Goal: Task Accomplishment & Management: Use online tool/utility

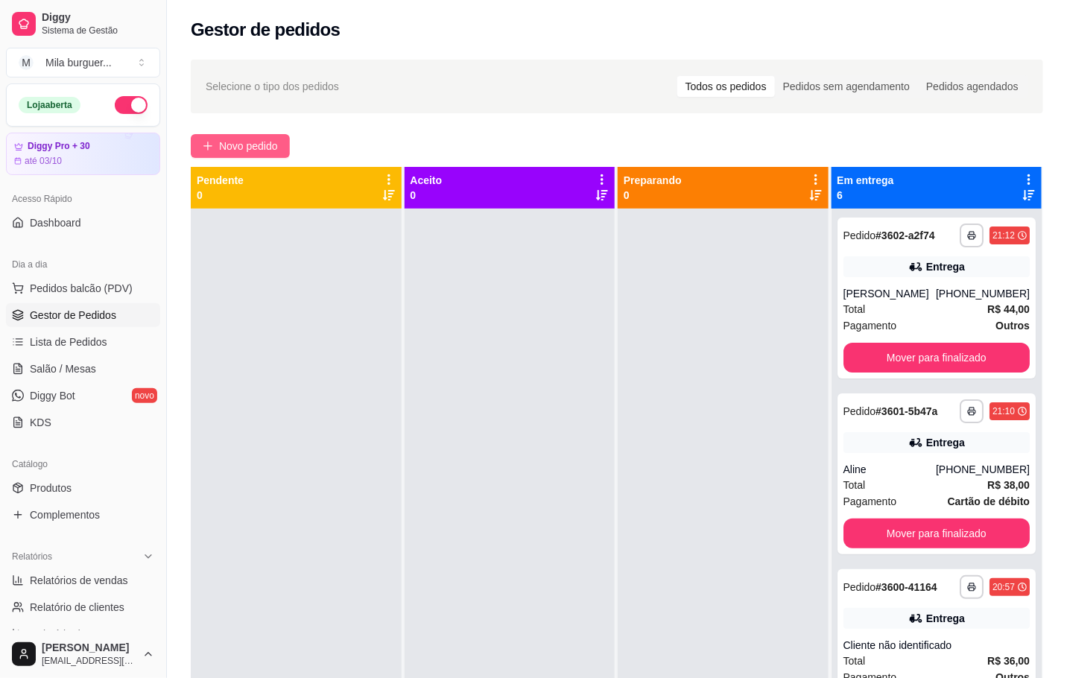
click at [253, 144] on span "Novo pedido" at bounding box center [248, 146] width 59 height 16
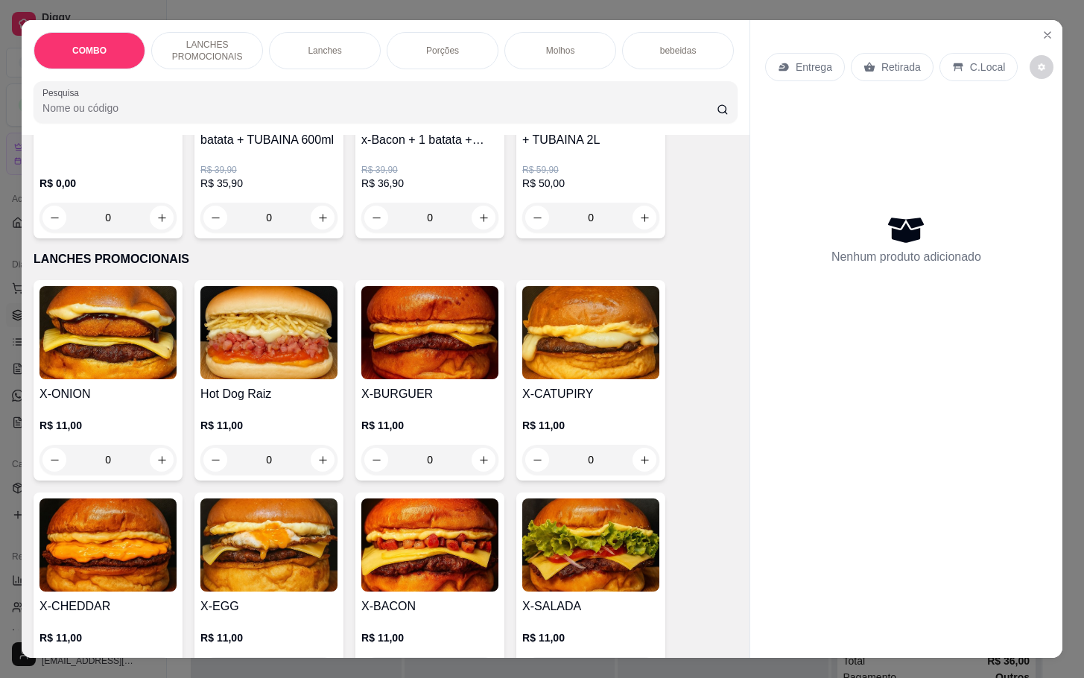
scroll to position [335, 0]
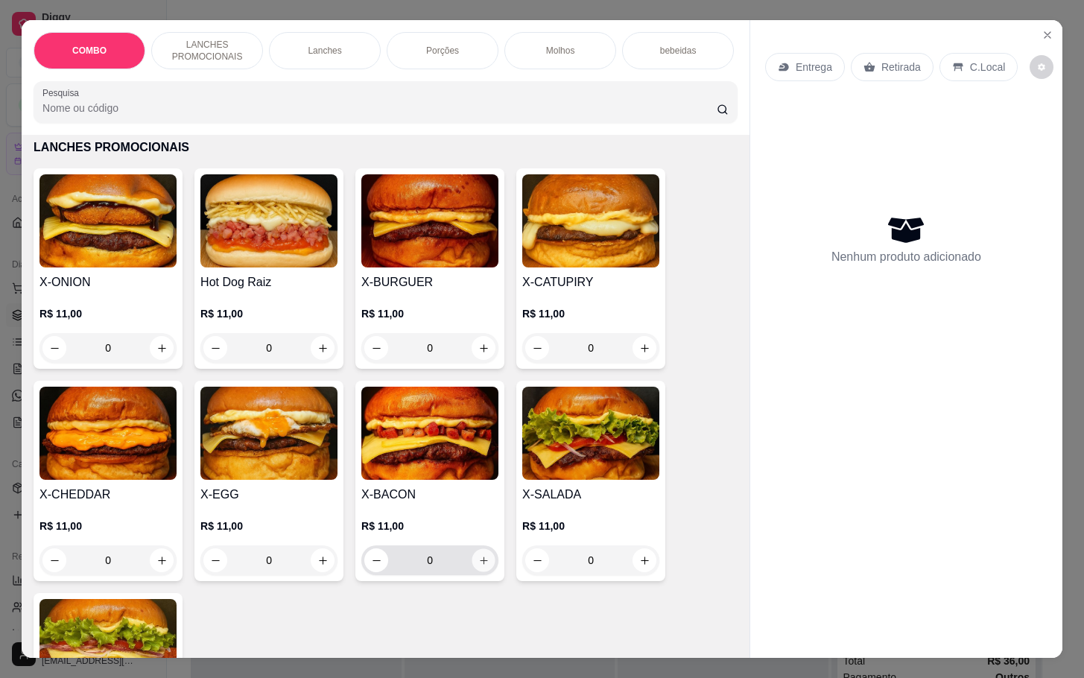
click at [483, 571] on button "increase-product-quantity" at bounding box center [483, 560] width 23 height 23
type input "1"
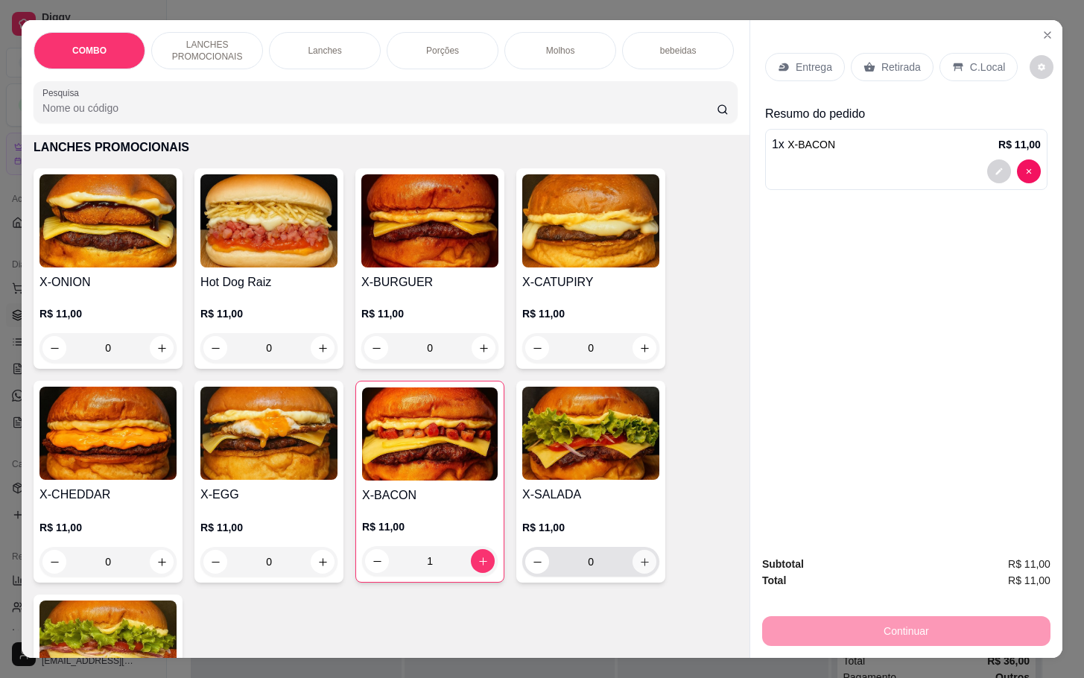
click at [639, 568] on icon "increase-product-quantity" at bounding box center [644, 561] width 11 height 11
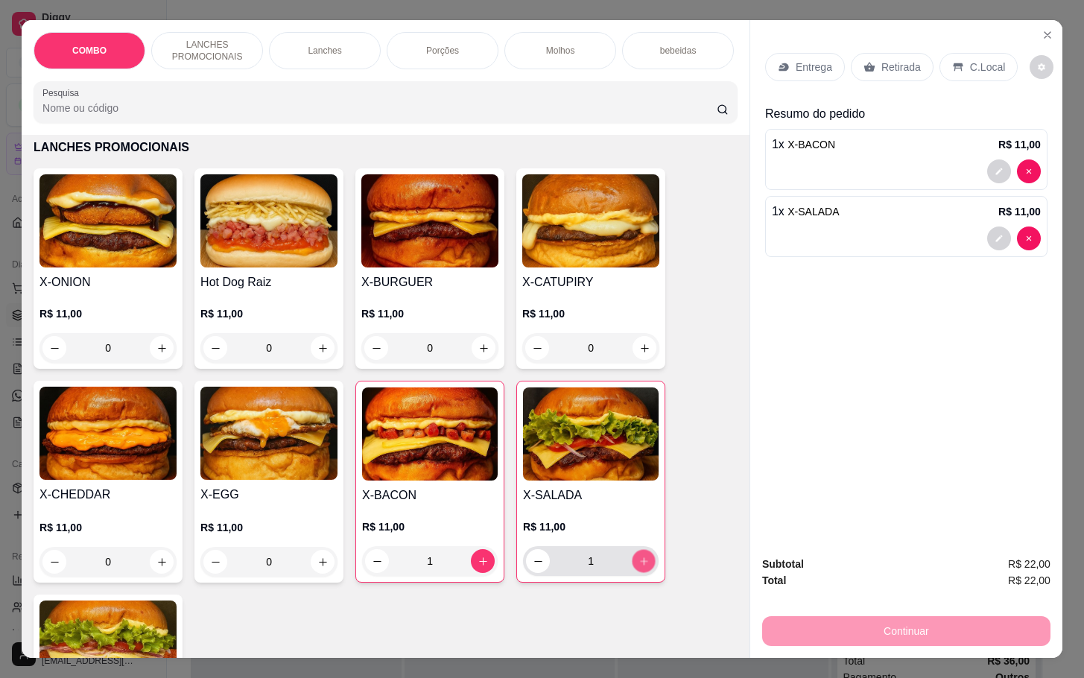
click at [632, 573] on button "increase-product-quantity" at bounding box center [643, 561] width 23 height 23
type input "2"
click at [898, 70] on div "Retirada" at bounding box center [892, 67] width 83 height 28
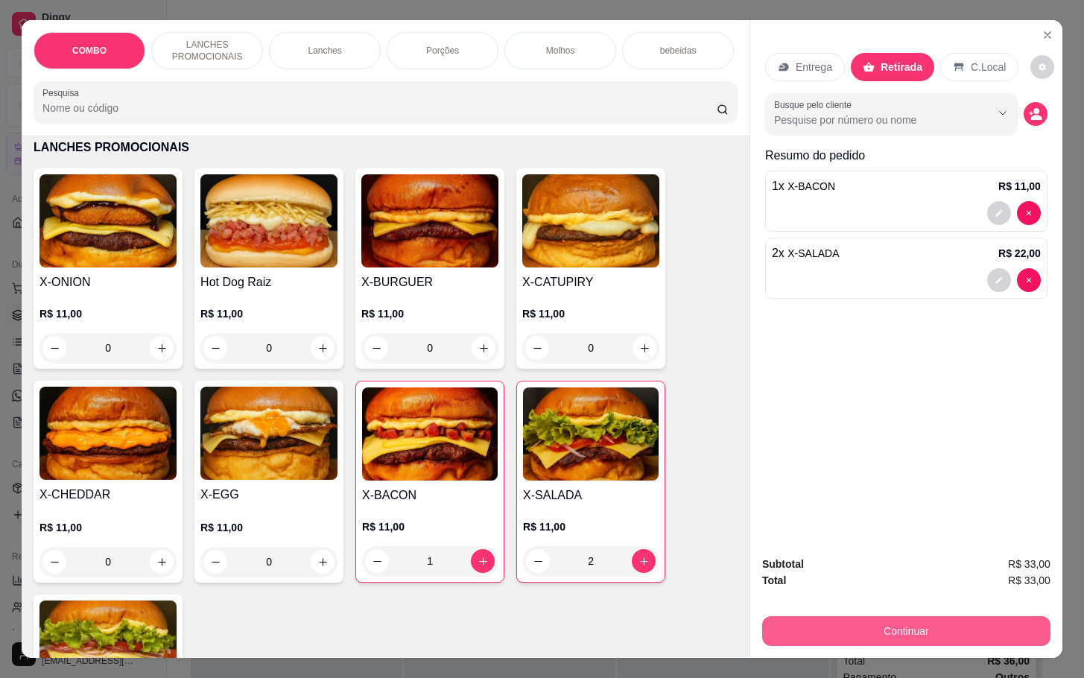
click at [967, 621] on button "Continuar" at bounding box center [906, 631] width 288 height 30
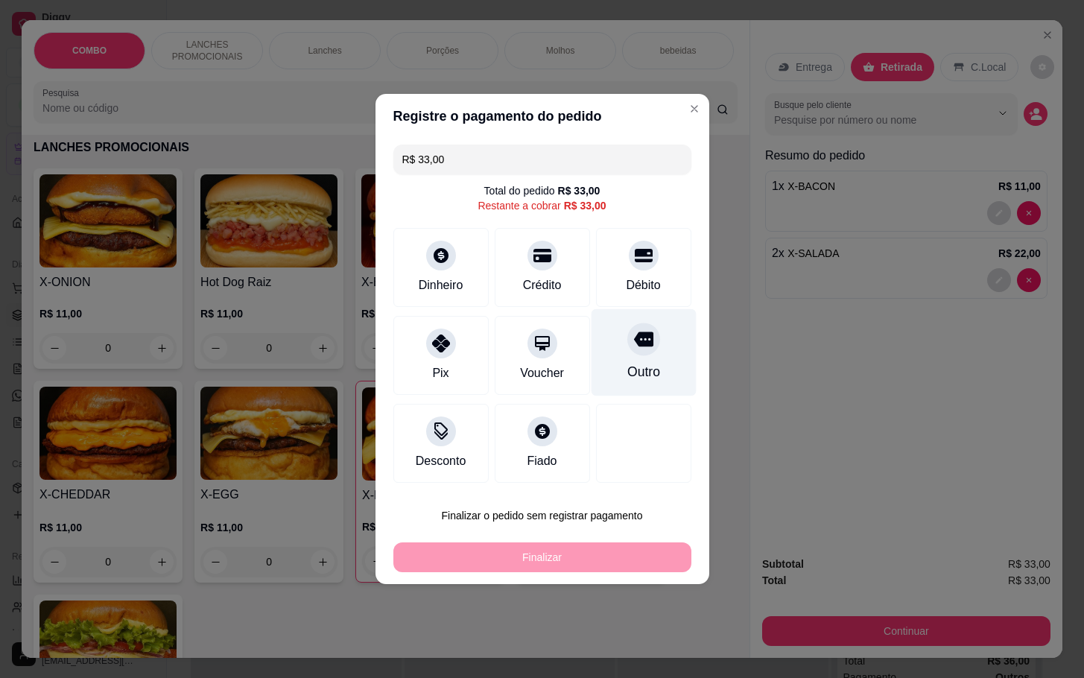
click at [635, 364] on div "Outro" at bounding box center [642, 371] width 33 height 19
type input "R$ 0,00"
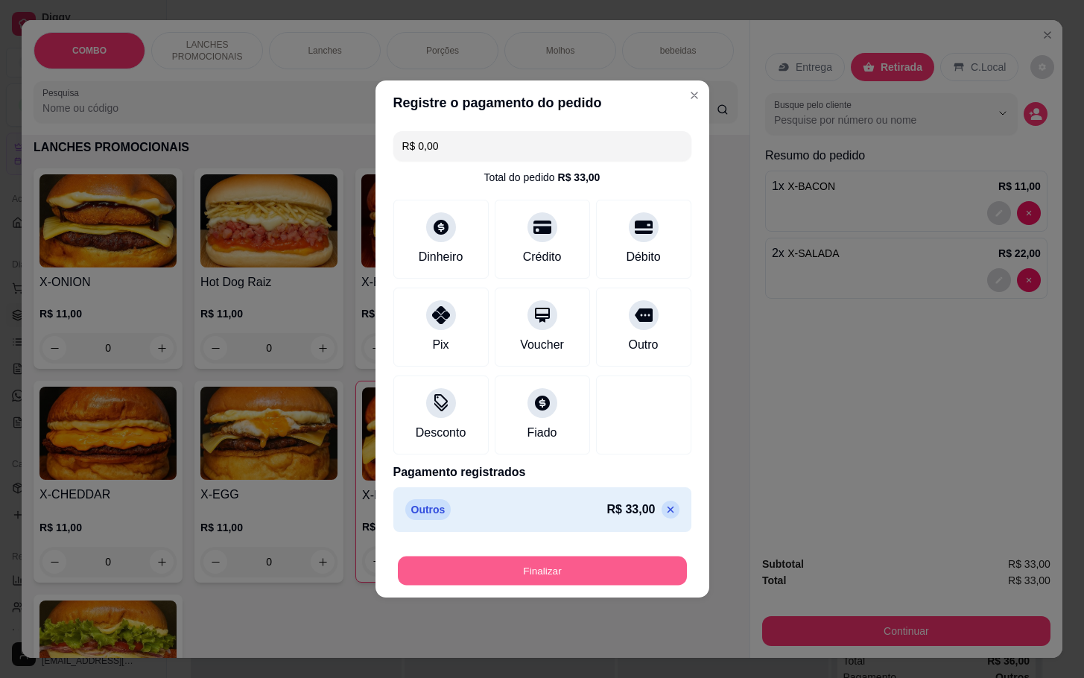
click at [626, 570] on button "Finalizar" at bounding box center [542, 570] width 289 height 29
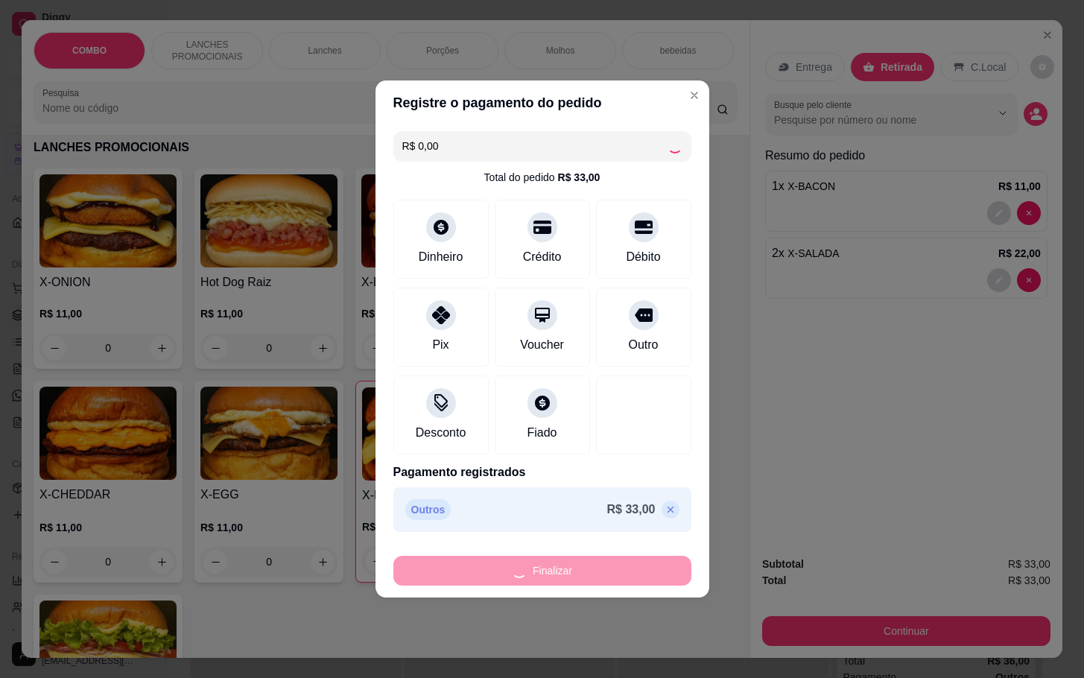
type input "0"
type input "-R$ 33,00"
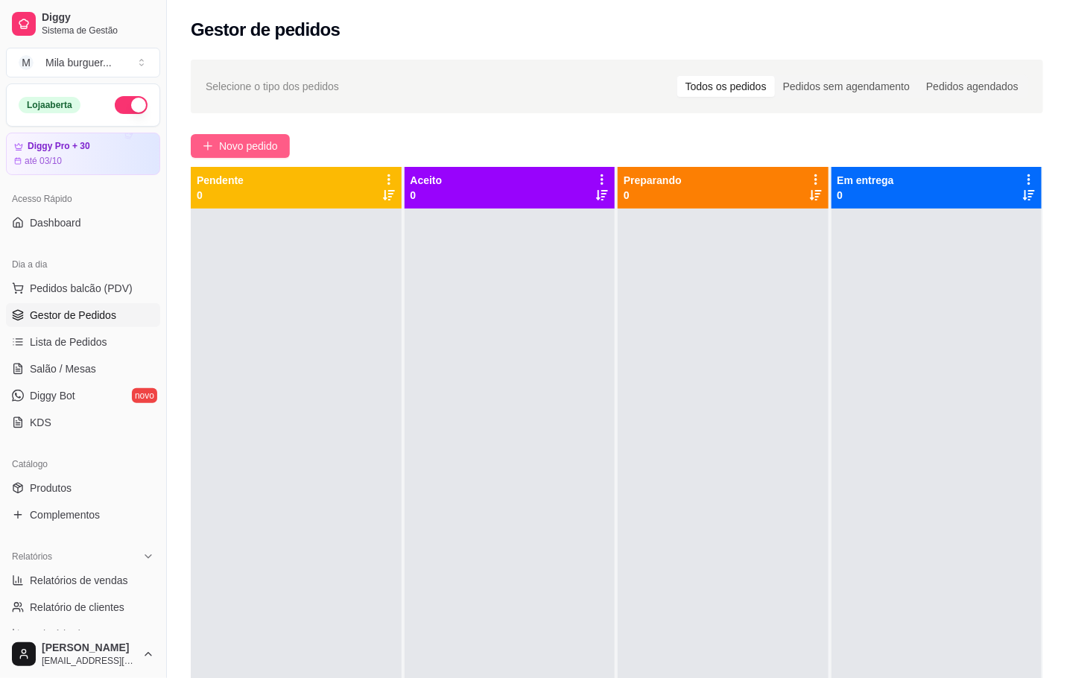
click at [252, 147] on span "Novo pedido" at bounding box center [248, 146] width 59 height 16
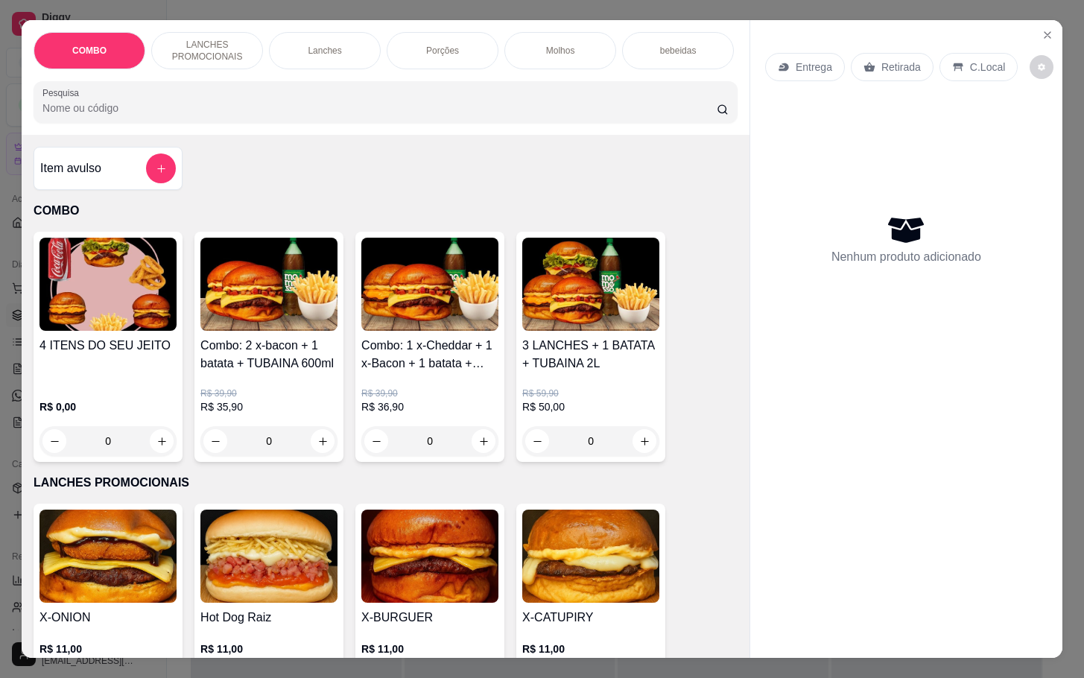
click at [404, 36] on div "Porções" at bounding box center [443, 50] width 112 height 37
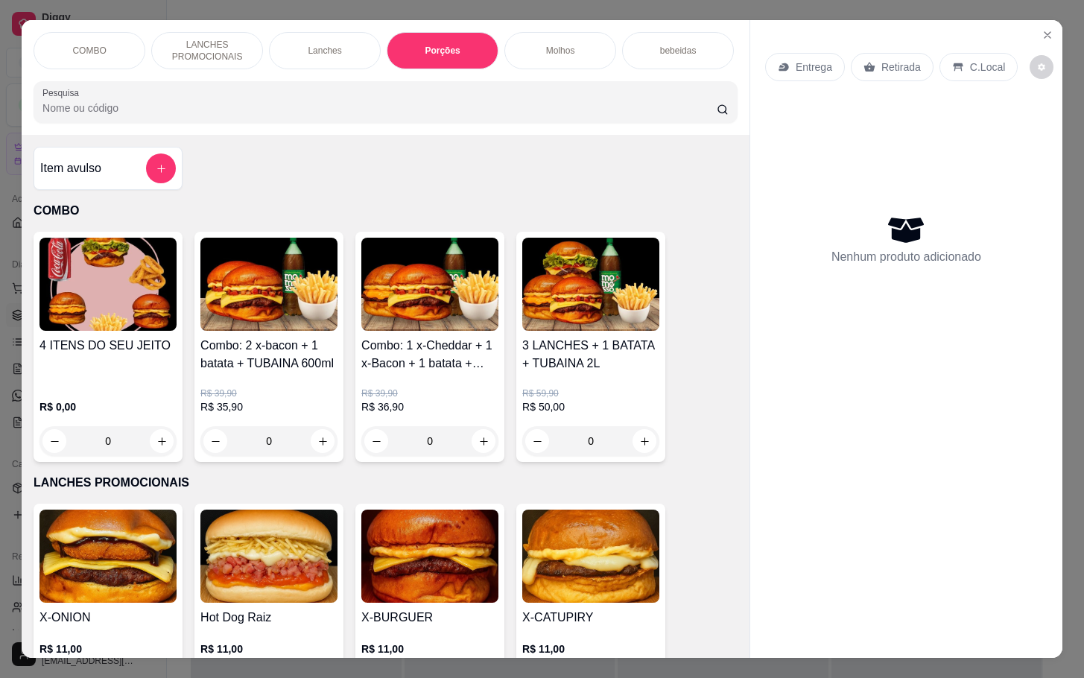
scroll to position [36, 0]
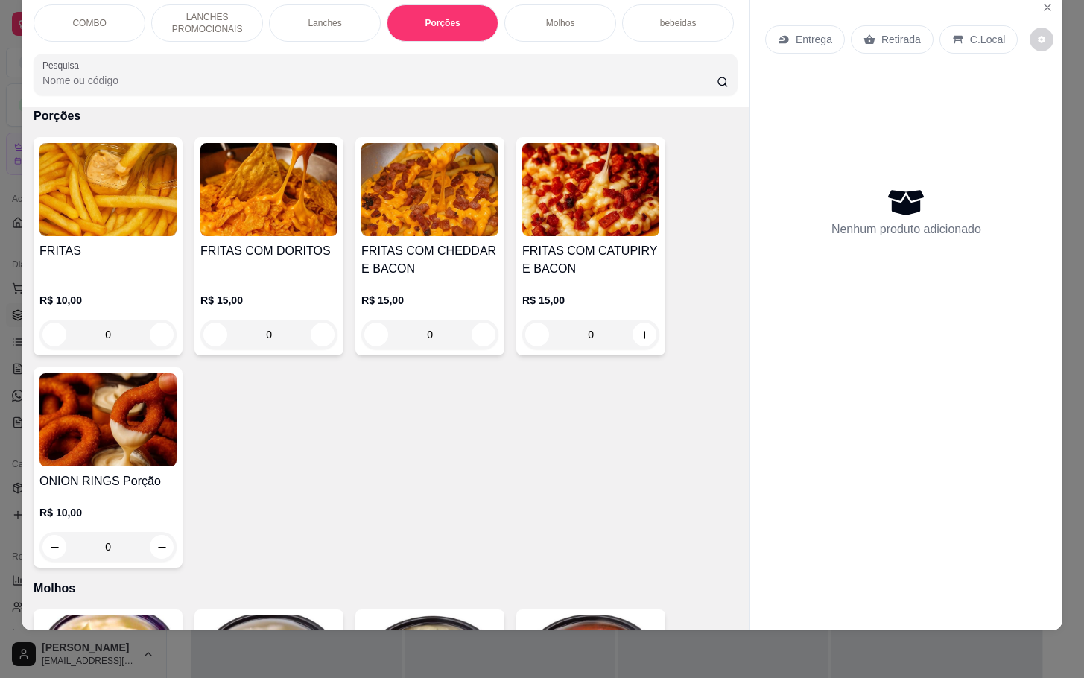
click at [479, 337] on div "0" at bounding box center [429, 335] width 137 height 30
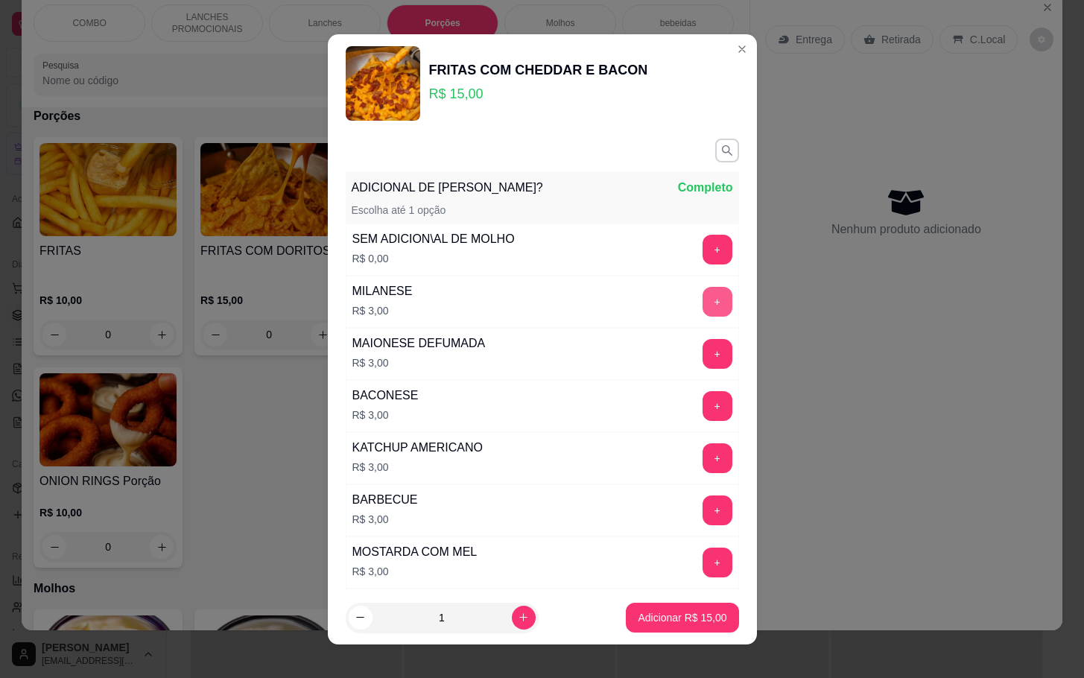
click at [702, 299] on button "+" at bounding box center [717, 302] width 30 height 30
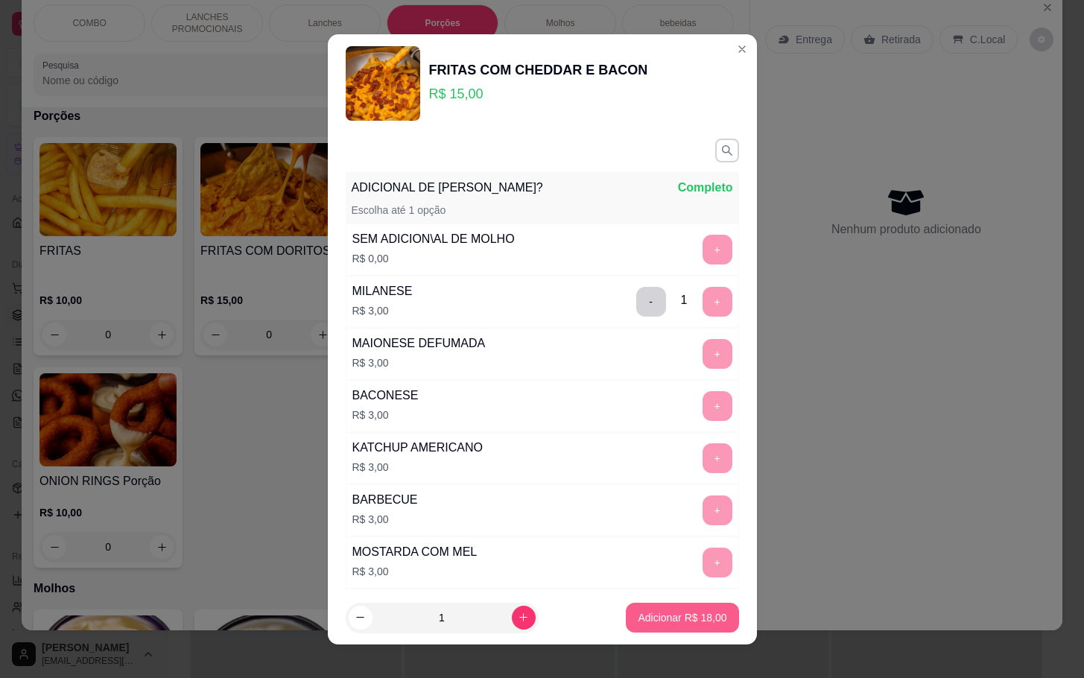
click at [638, 610] on p "Adicionar R$ 18,00" at bounding box center [682, 617] width 89 height 15
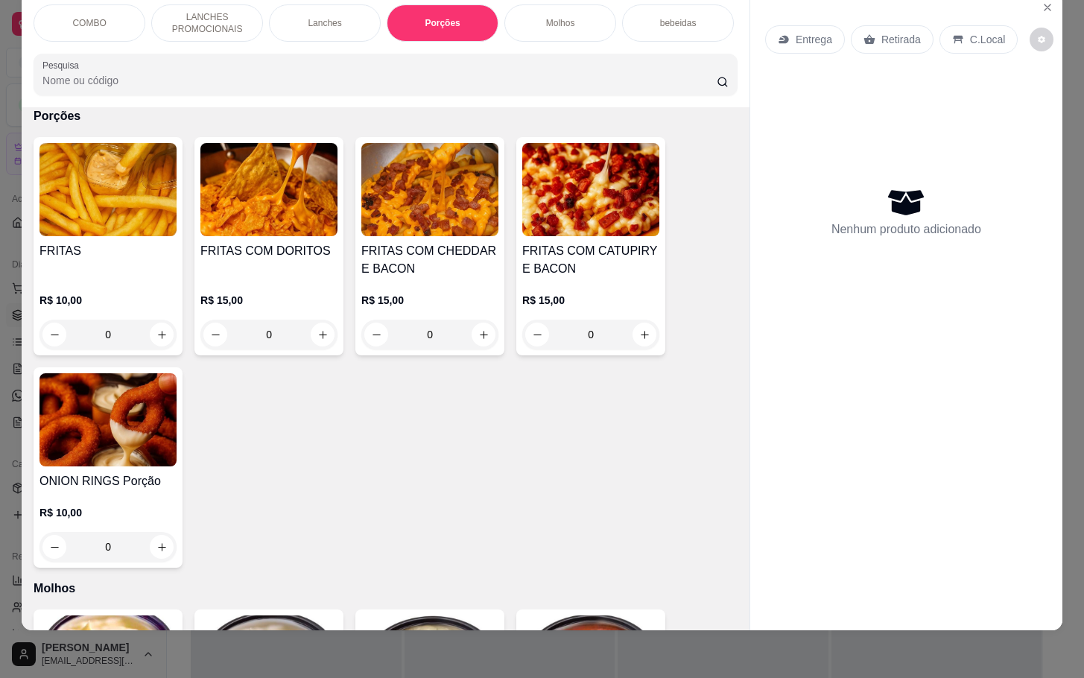
click at [477, 329] on div "0" at bounding box center [429, 335] width 137 height 30
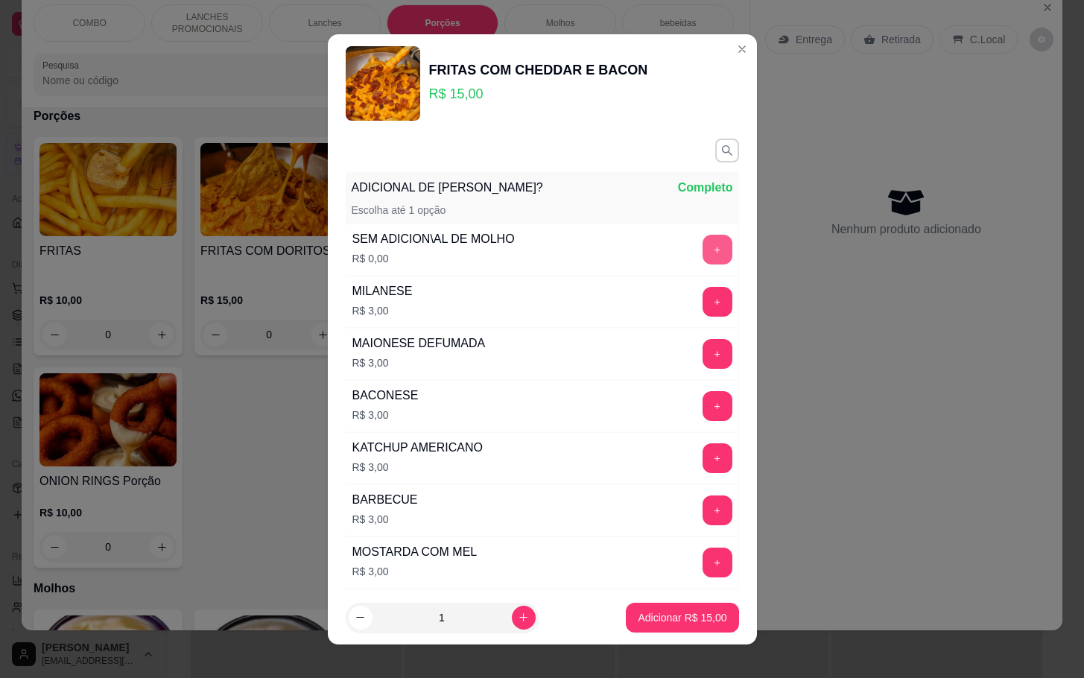
click at [702, 255] on button "+" at bounding box center [717, 250] width 30 height 30
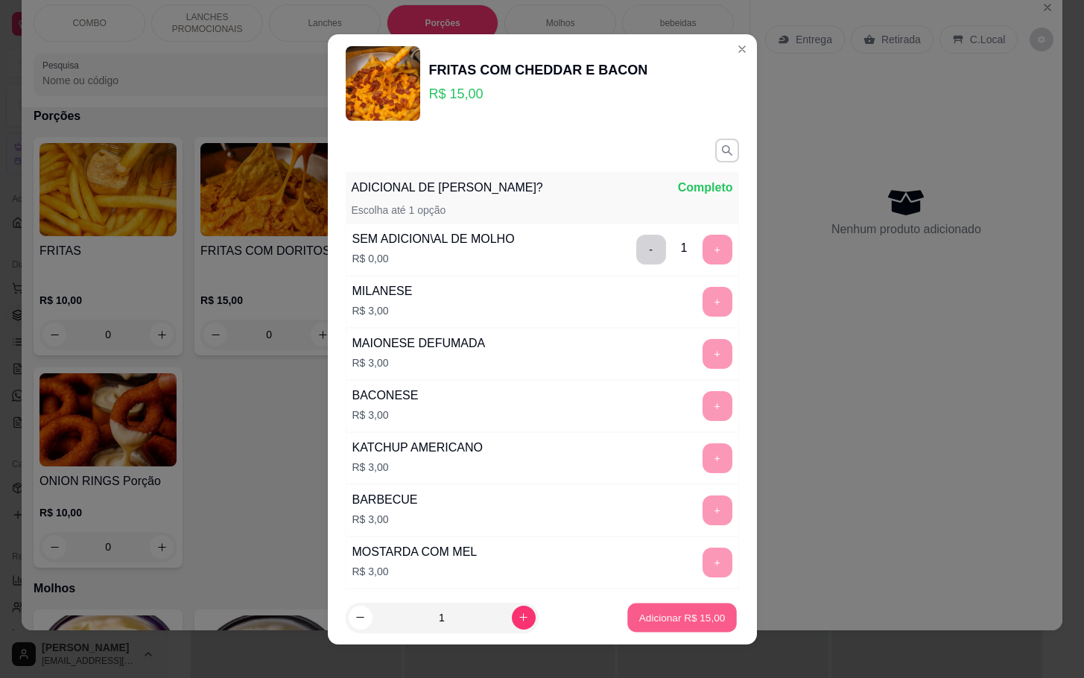
click at [659, 619] on p "Adicionar R$ 15,00" at bounding box center [682, 617] width 86 height 14
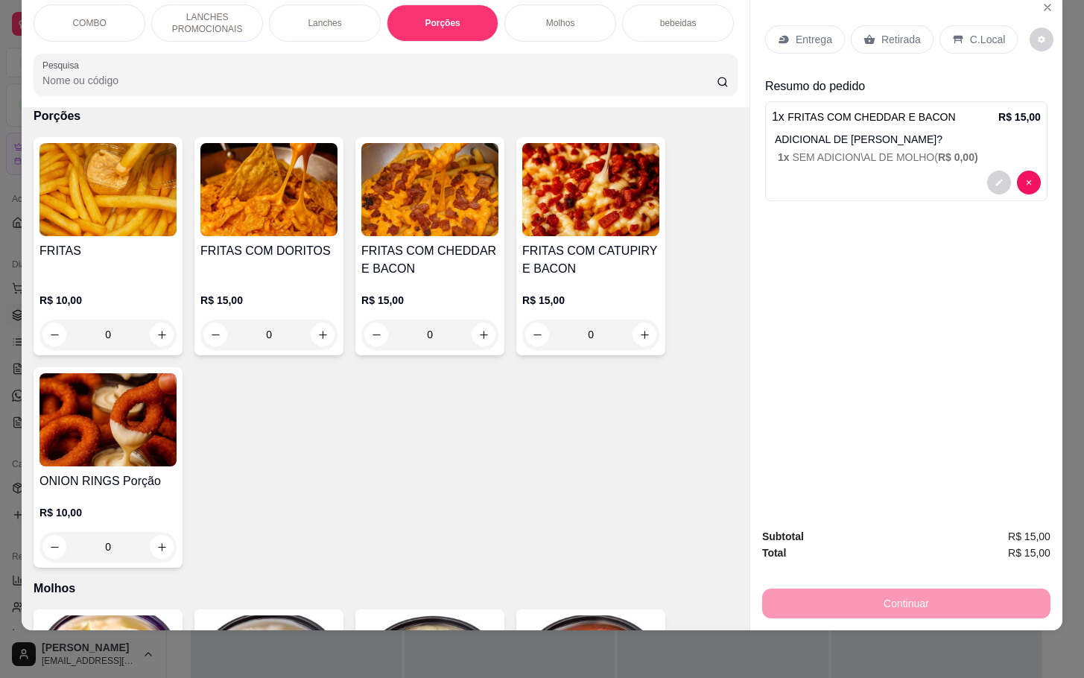
click at [121, 9] on div "COMBO" at bounding box center [90, 22] width 112 height 37
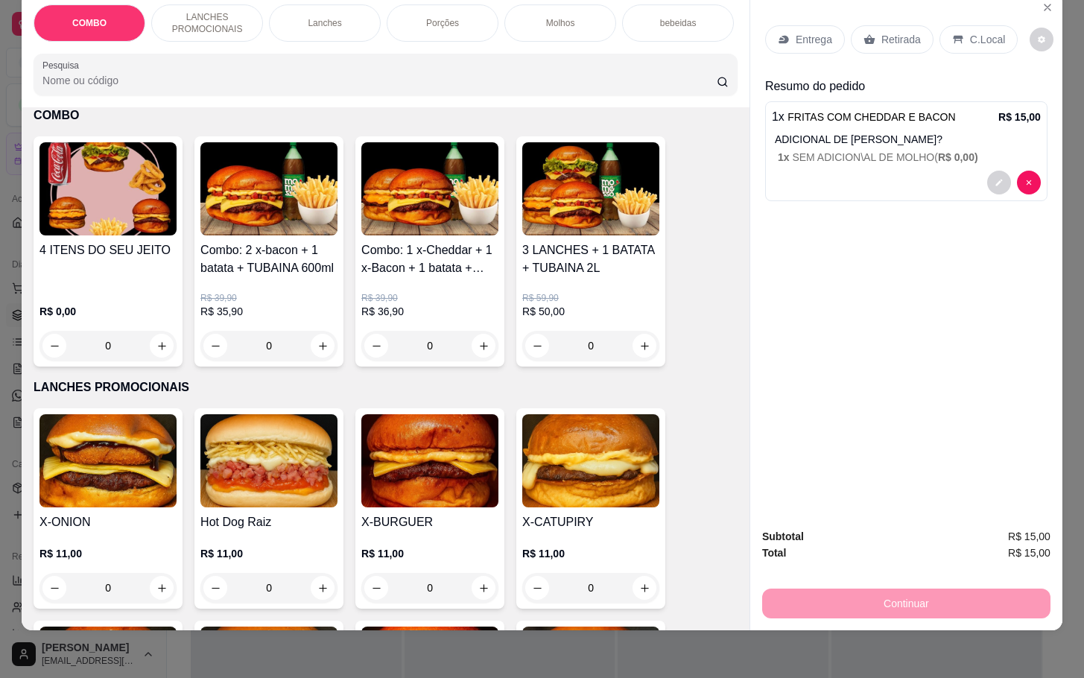
click at [224, 11] on p "LANCHES PROMOCIONAIS" at bounding box center [207, 23] width 86 height 24
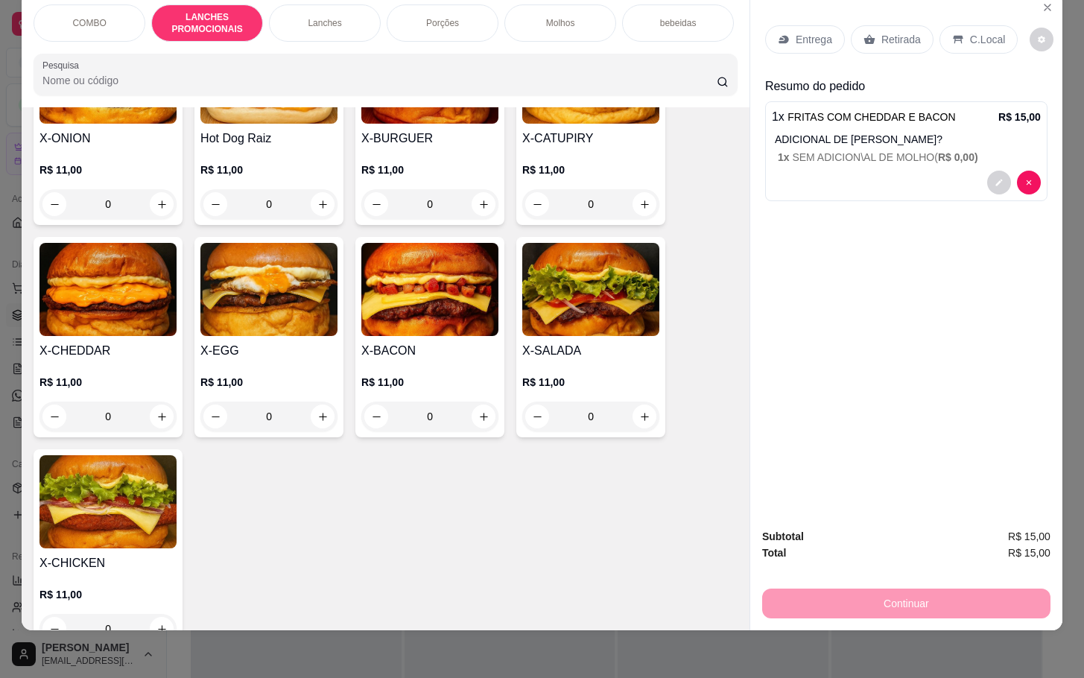
scroll to position [563, 0]
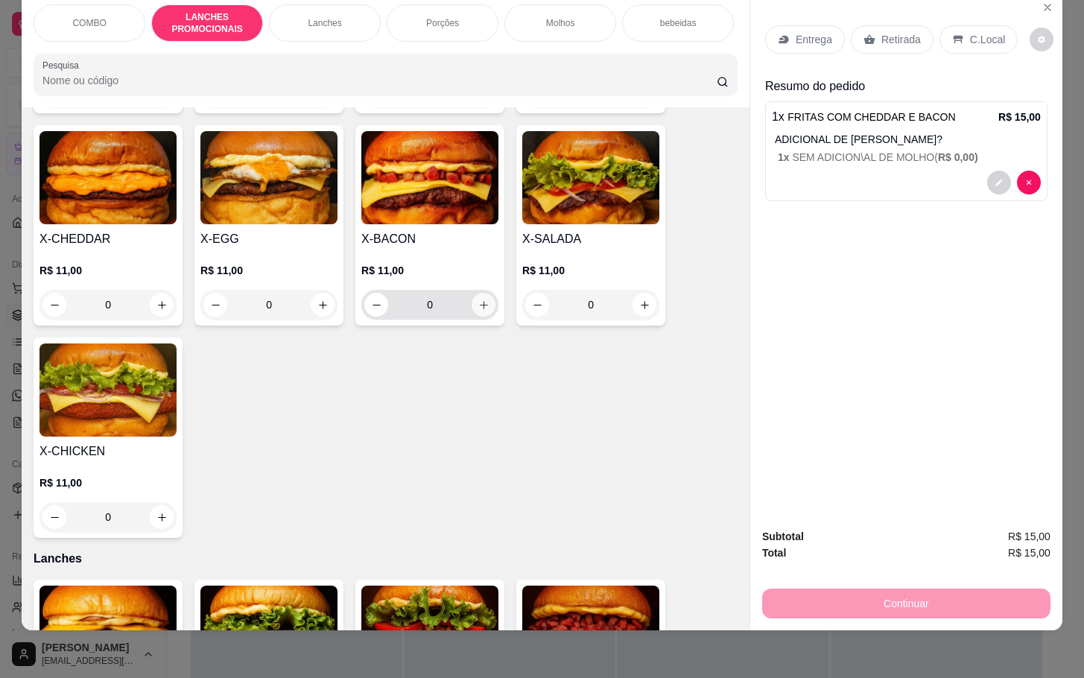
click at [479, 299] on icon "increase-product-quantity" at bounding box center [483, 304] width 11 height 11
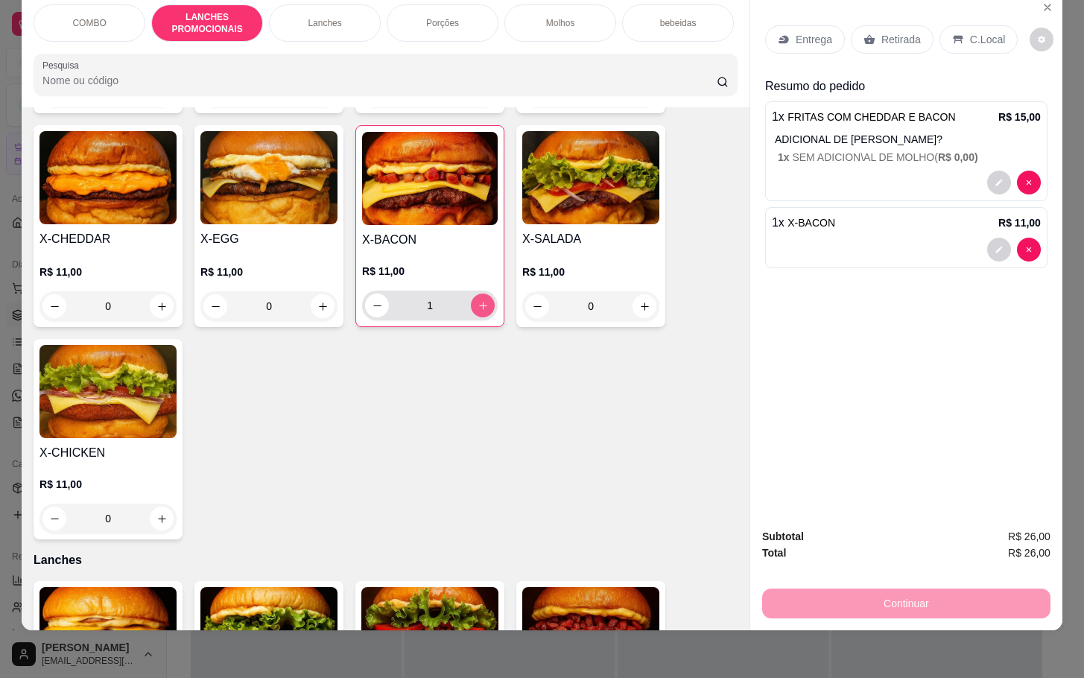
click at [476, 299] on button "increase-product-quantity" at bounding box center [483, 305] width 24 height 24
type input "2"
click at [639, 311] on icon "increase-product-quantity" at bounding box center [644, 306] width 11 height 11
type input "1"
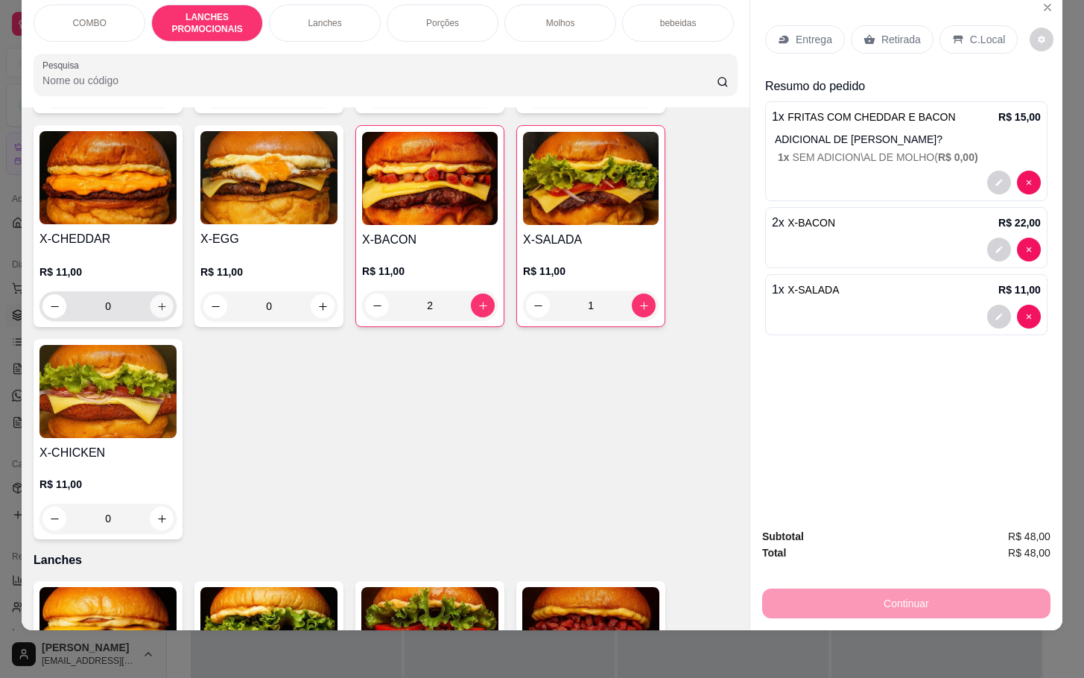
click at [156, 304] on icon "increase-product-quantity" at bounding box center [161, 306] width 11 height 11
type input "1"
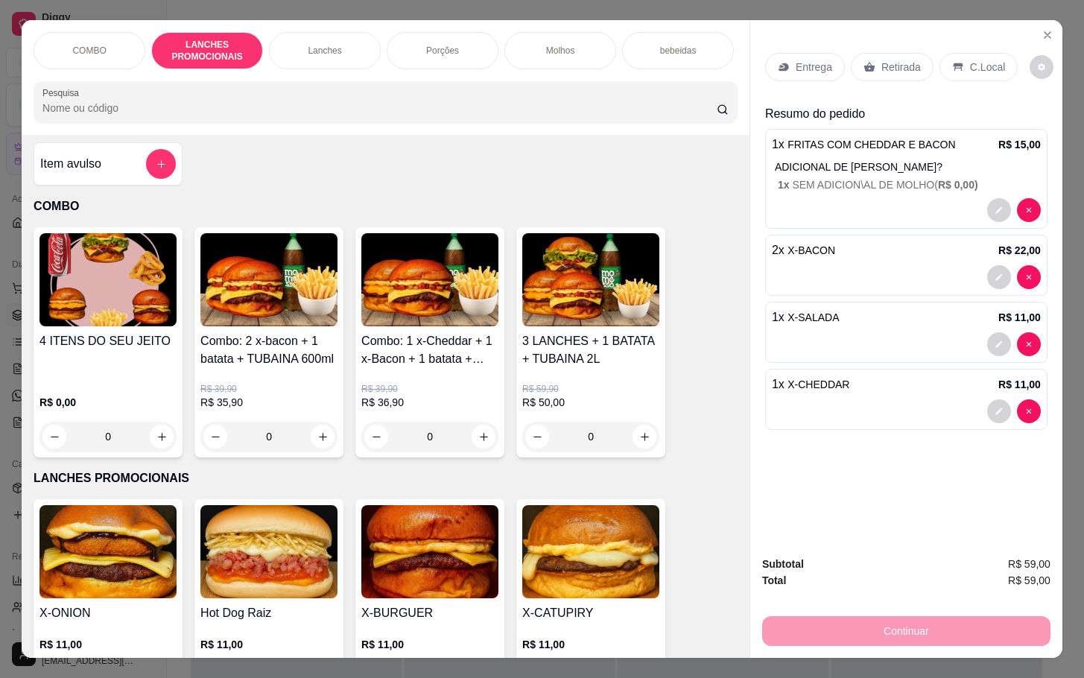
scroll to position [0, 0]
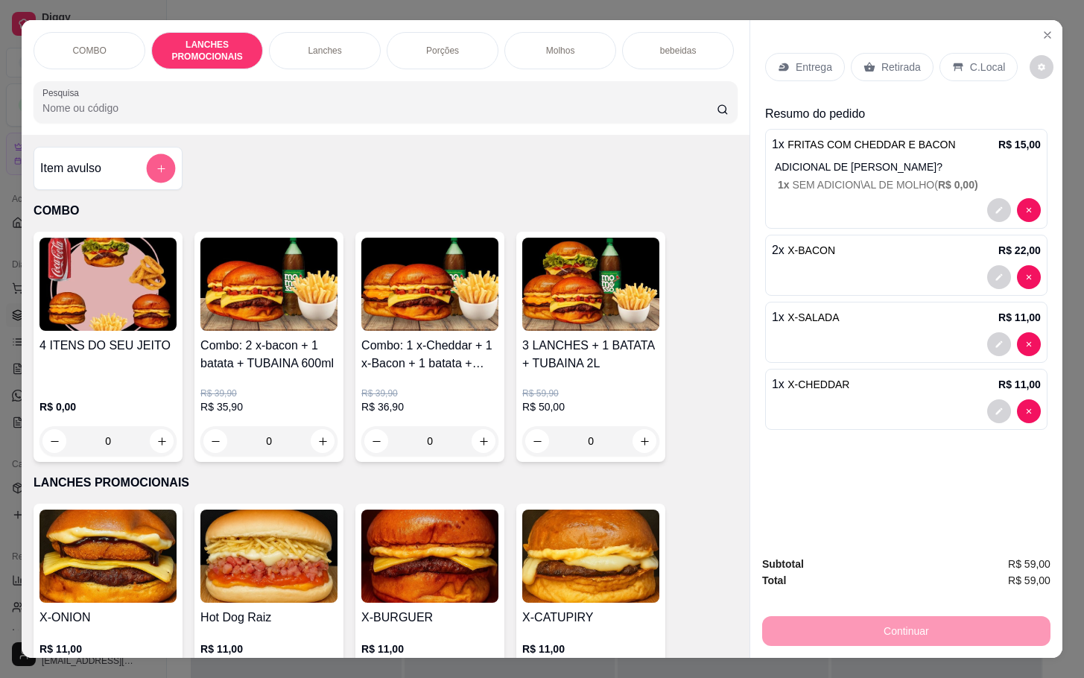
click at [162, 177] on button "add-separate-item" at bounding box center [161, 168] width 29 height 29
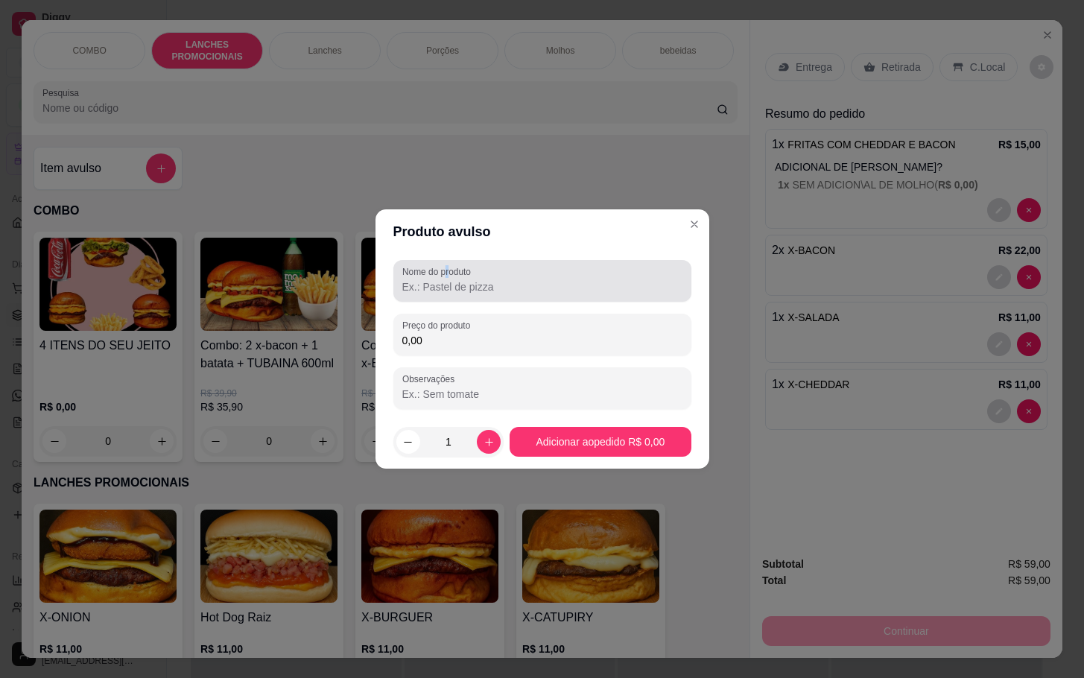
click at [452, 273] on label "Nome do produto" at bounding box center [439, 271] width 74 height 13
click at [474, 285] on input "Nome do produto" at bounding box center [542, 286] width 280 height 15
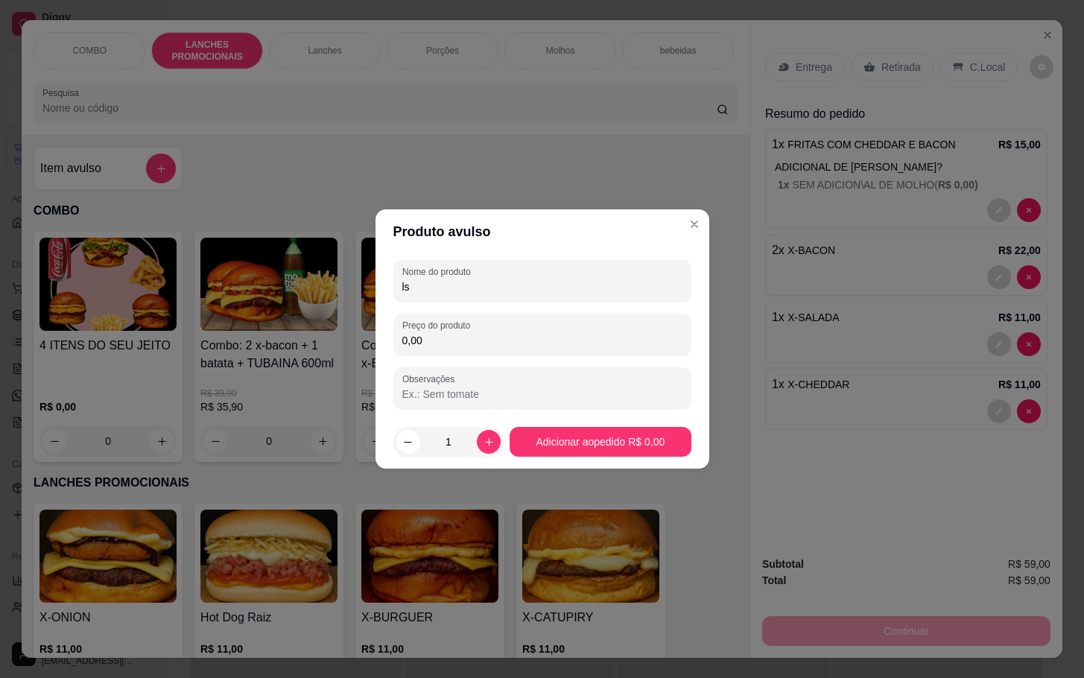
type input "l"
type input "coca ls"
click at [622, 346] on input "0,00" at bounding box center [542, 340] width 280 height 15
type input "8,00"
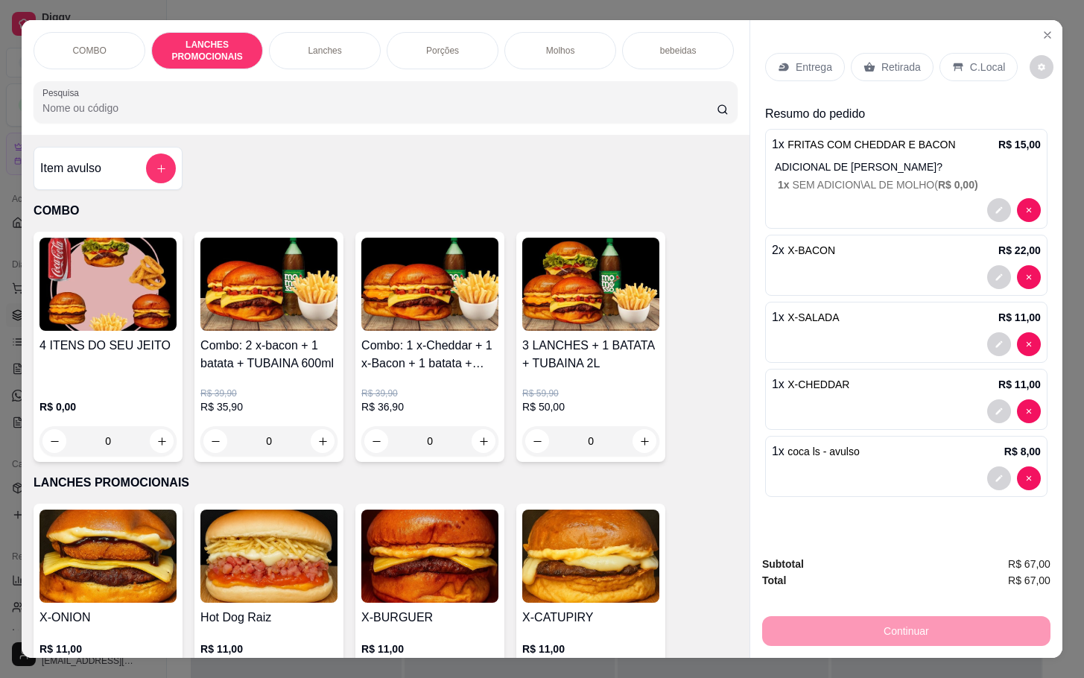
click at [673, 45] on p "bebeidas" at bounding box center [678, 51] width 36 height 12
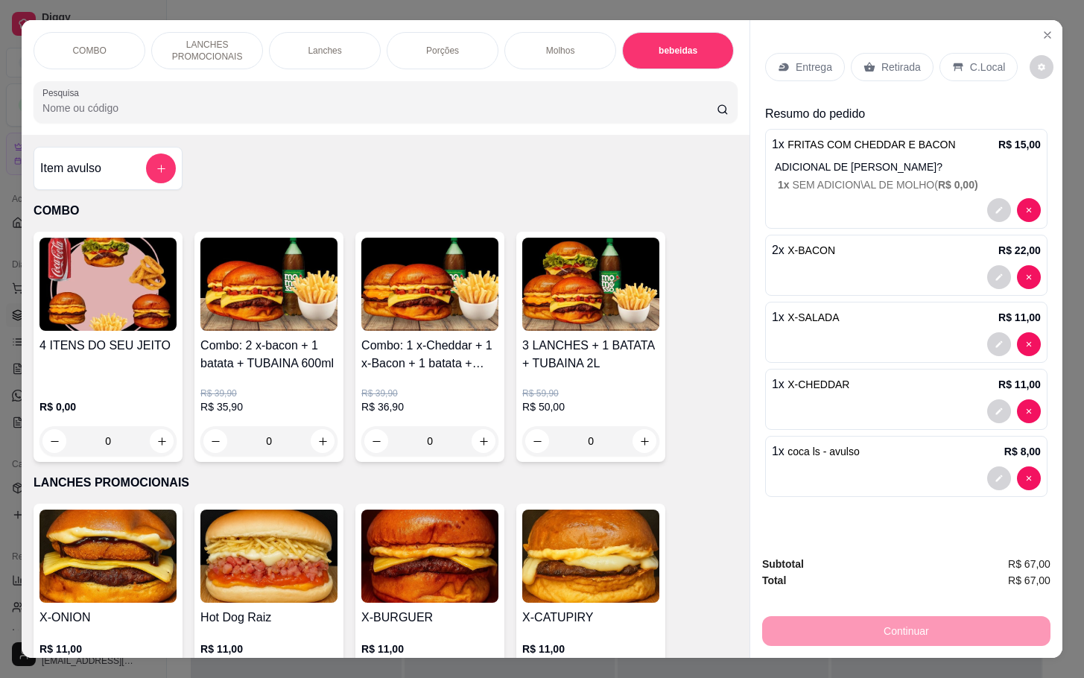
scroll to position [36, 0]
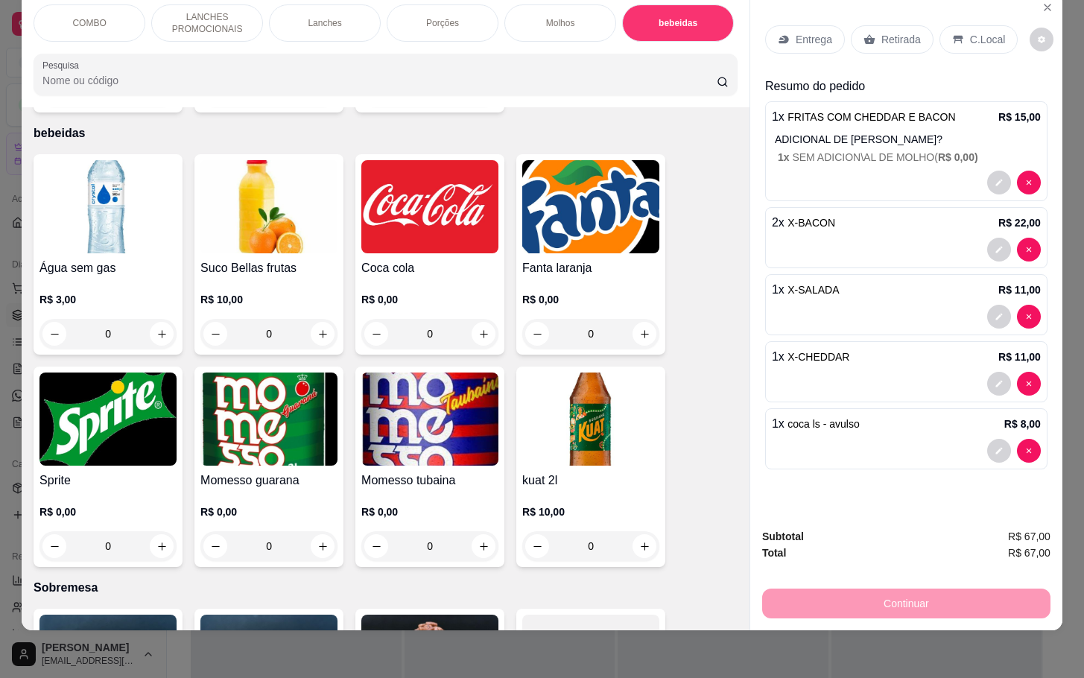
click at [467, 191] on img at bounding box center [429, 206] width 137 height 93
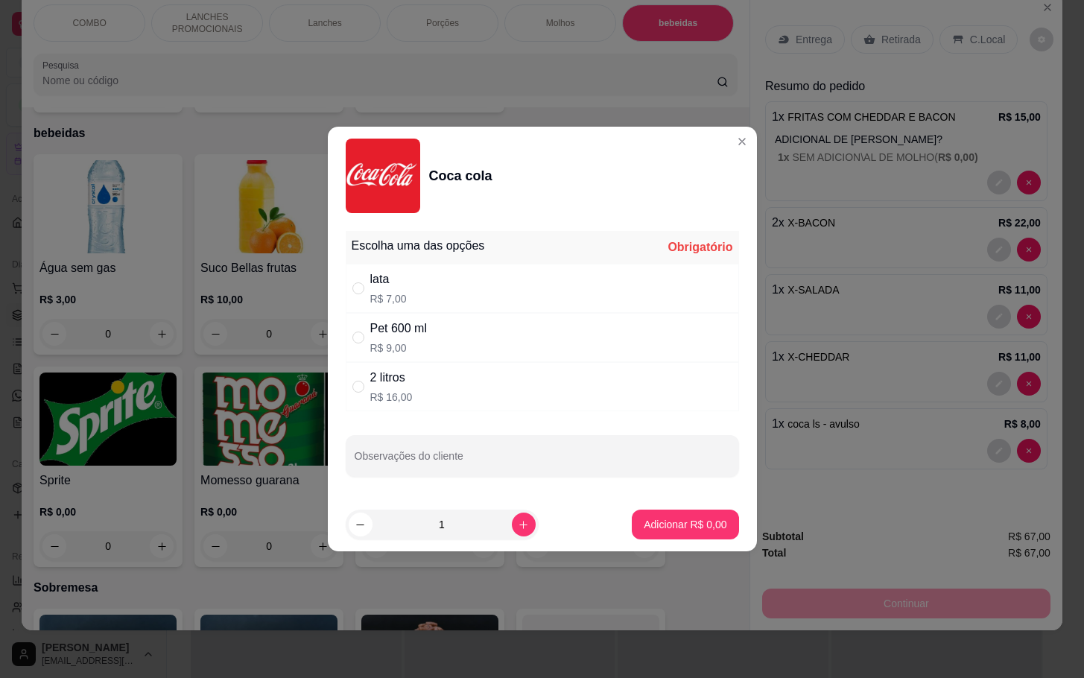
click at [445, 290] on div "lata R$ 7,00" at bounding box center [542, 288] width 393 height 49
radio input "true"
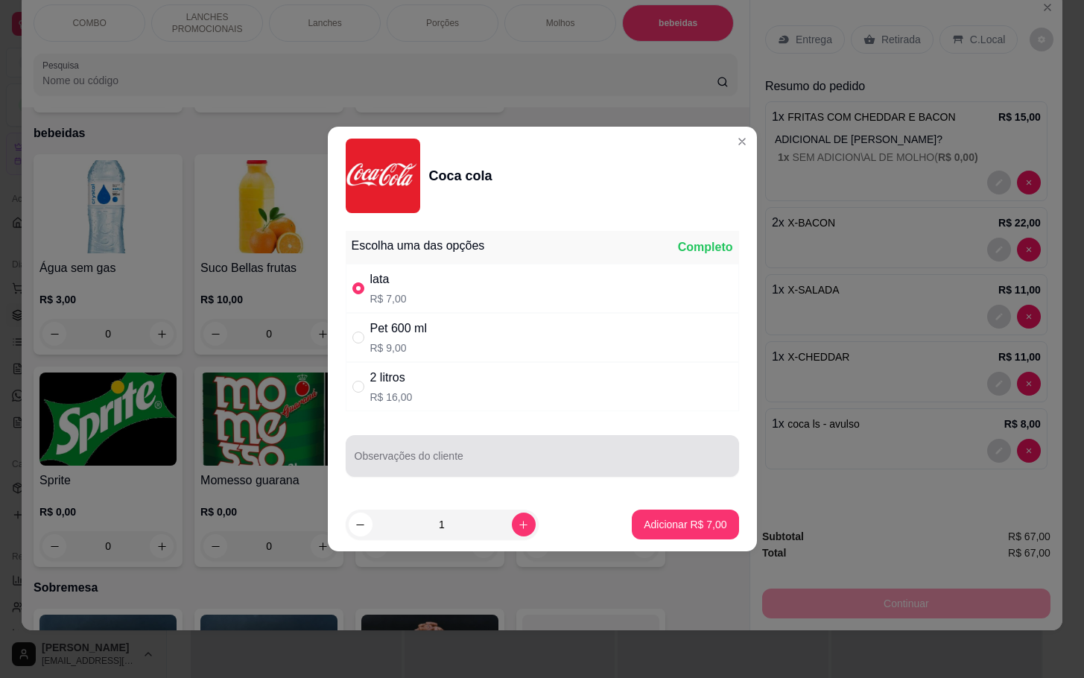
drag, startPoint x: 485, startPoint y: 449, endPoint x: 505, endPoint y: 488, distance: 43.6
click at [483, 450] on div at bounding box center [542, 456] width 375 height 30
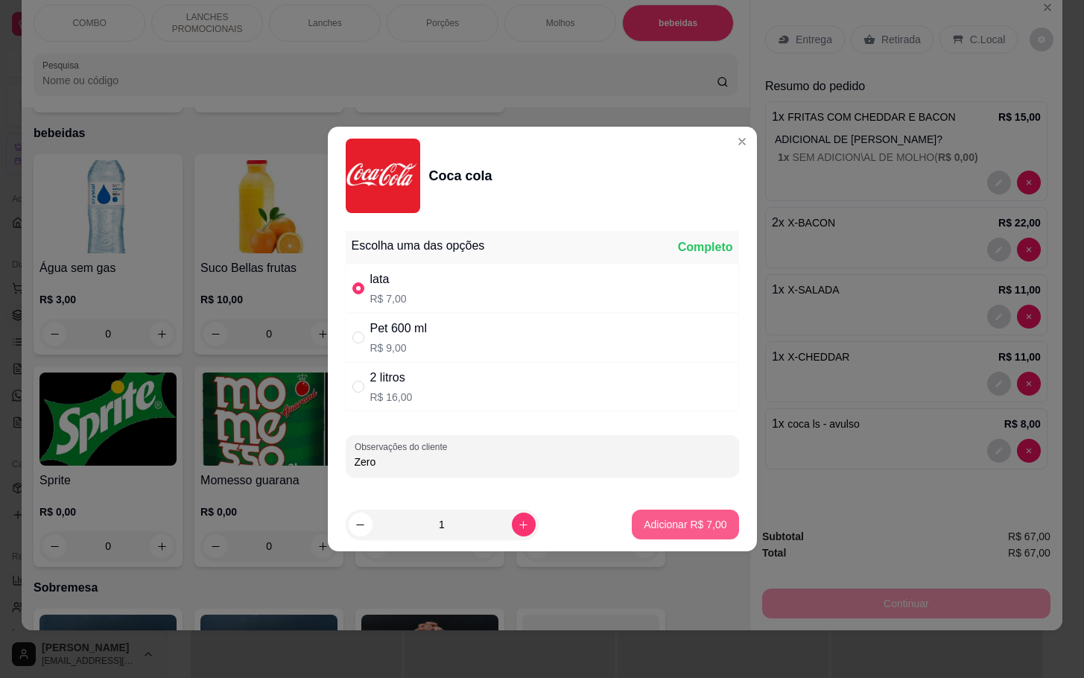
type input "Zero"
click at [658, 516] on button "Adicionar R$ 7,00" at bounding box center [685, 524] width 104 height 29
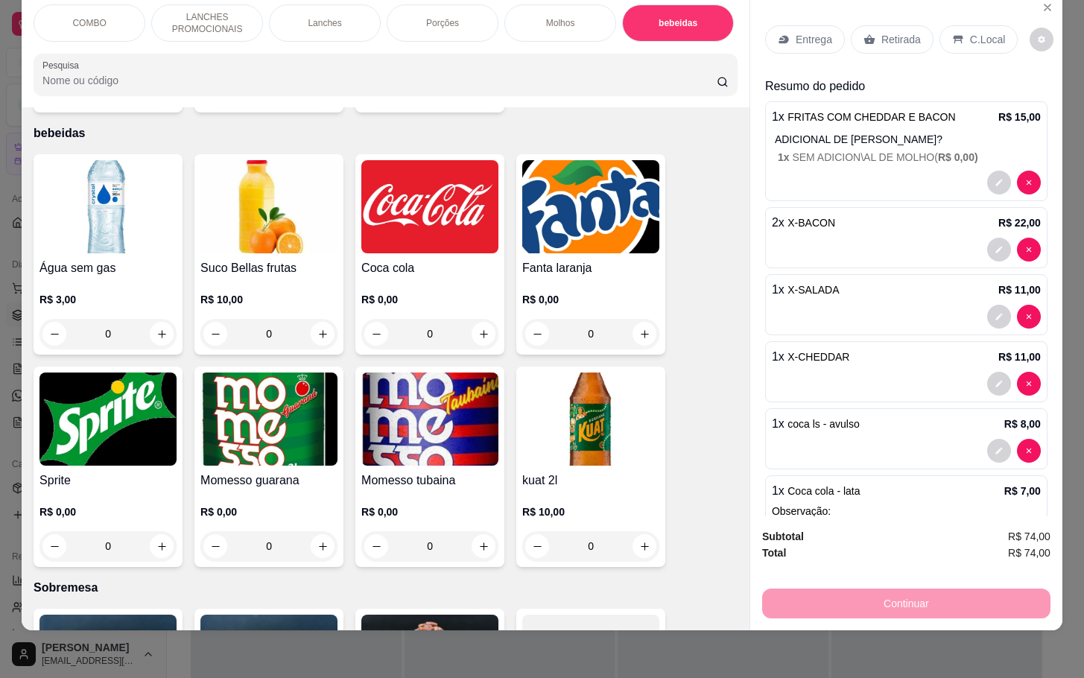
click at [970, 32] on p "C.Local" at bounding box center [987, 39] width 35 height 15
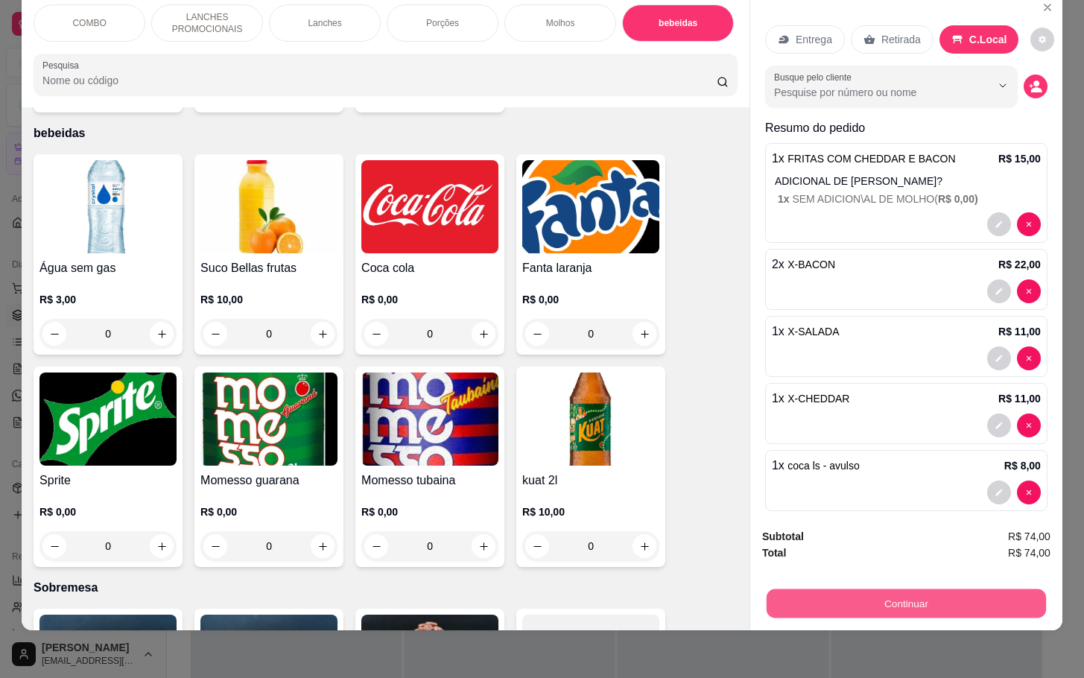
click at [883, 588] on button "Continuar" at bounding box center [905, 602] width 279 height 29
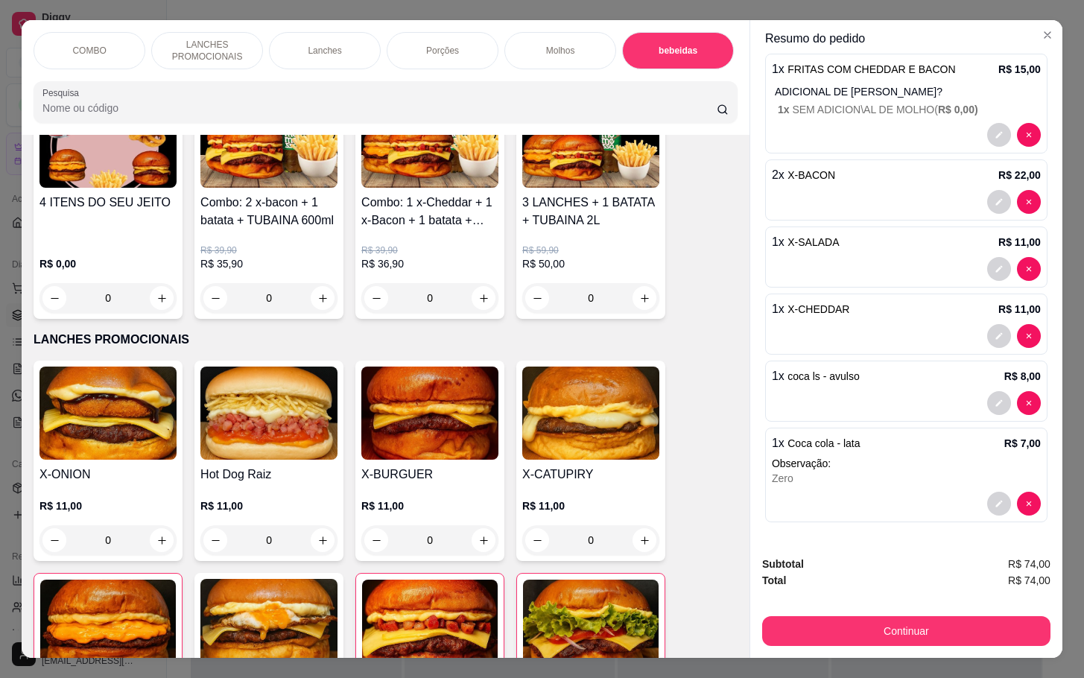
scroll to position [0, 0]
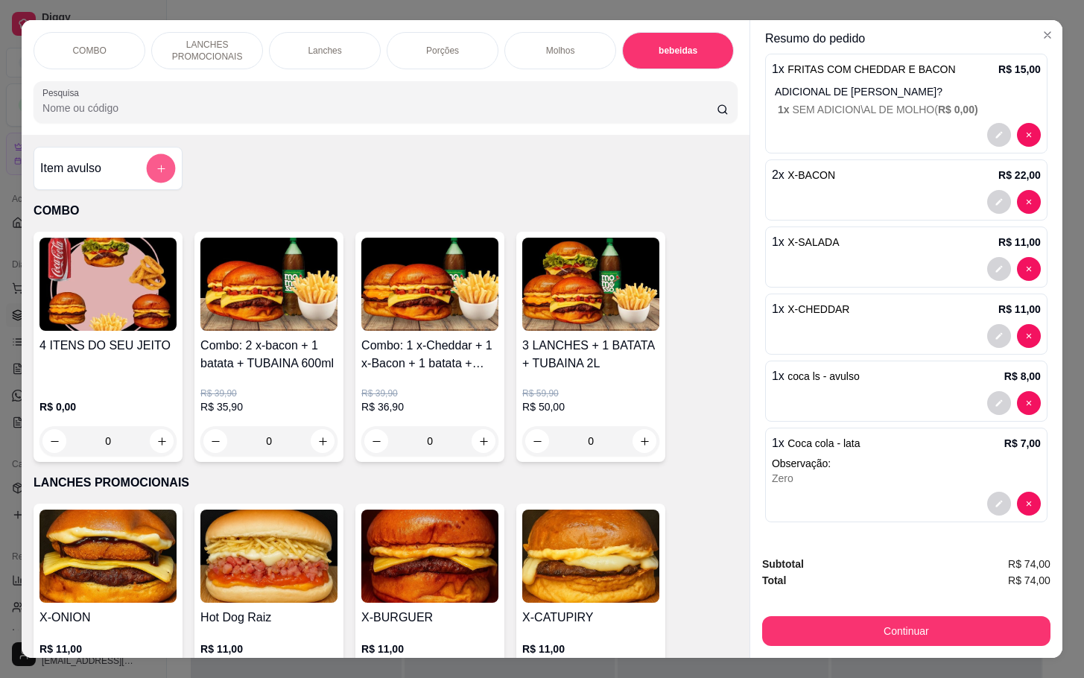
click at [164, 172] on button "add-separate-item" at bounding box center [161, 168] width 29 height 29
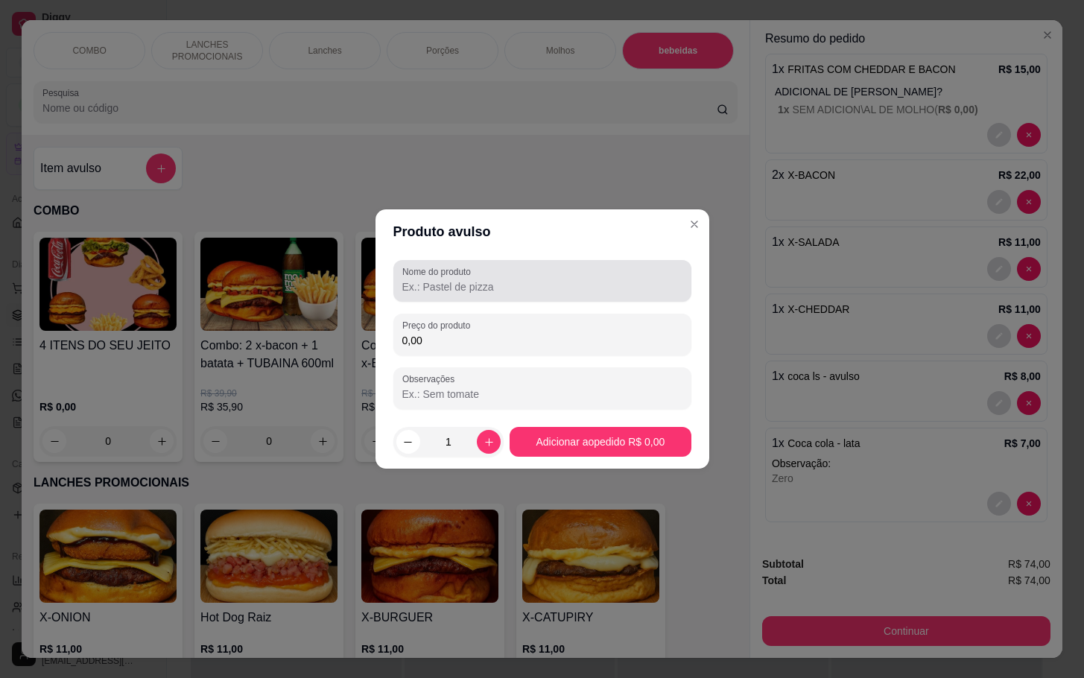
click at [626, 291] on input "Nome do produto" at bounding box center [542, 286] width 280 height 15
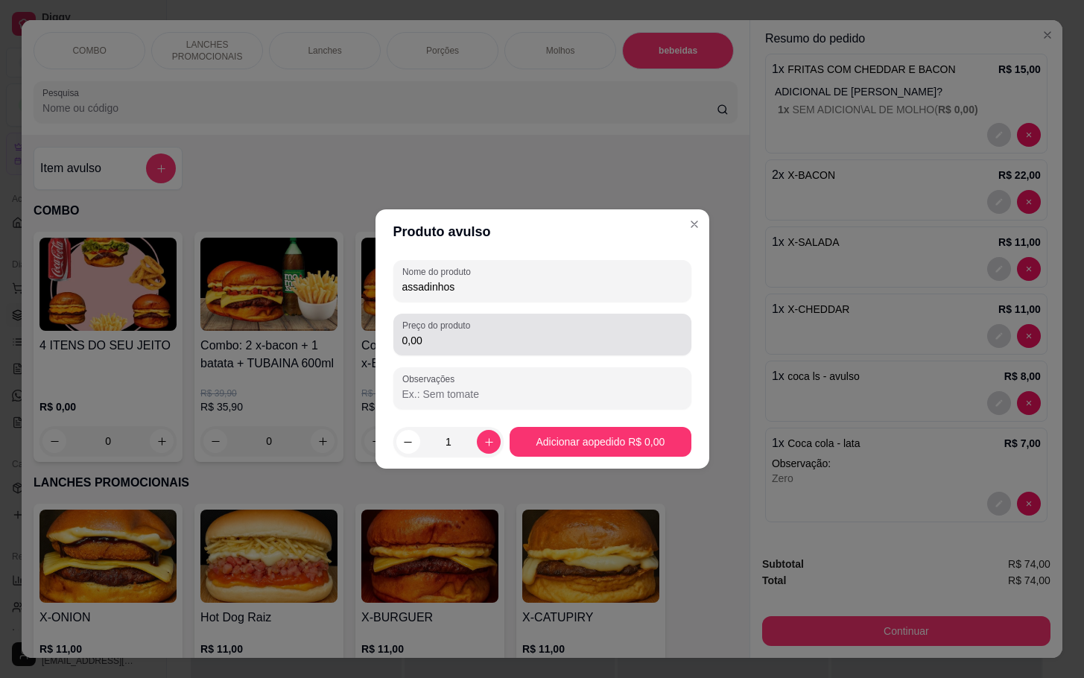
type input "assadinhos"
click at [667, 343] on input "0,00" at bounding box center [542, 340] width 280 height 15
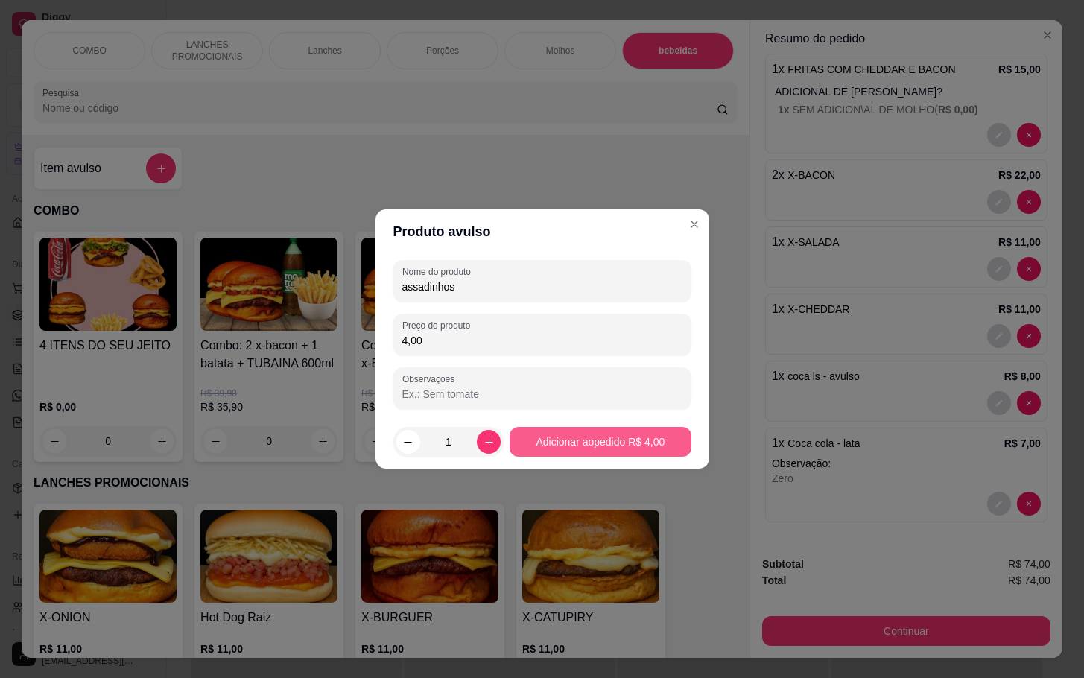
type input "4,00"
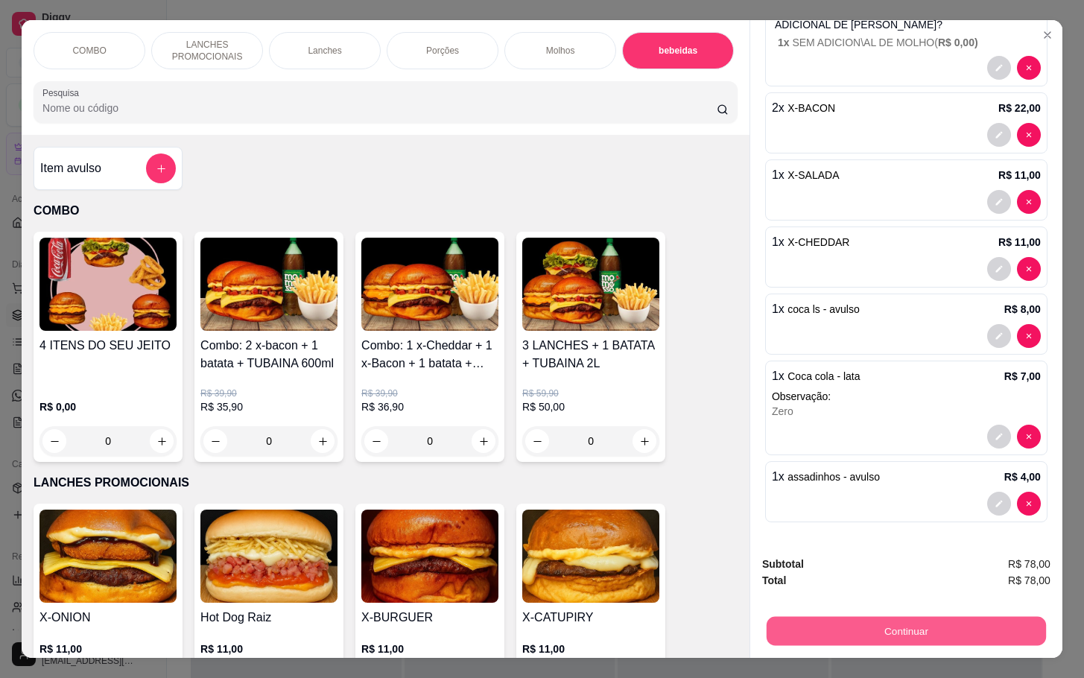
click at [912, 631] on button "Continuar" at bounding box center [905, 630] width 279 height 29
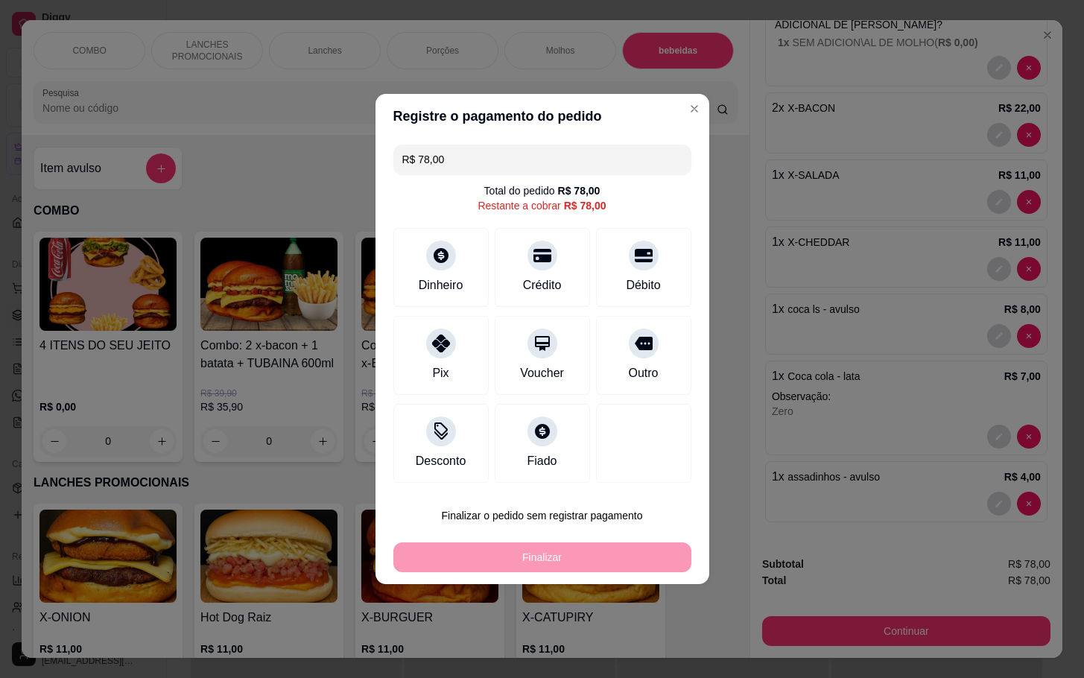
drag, startPoint x: 619, startPoint y: 372, endPoint x: 648, endPoint y: 367, distance: 29.4
click at [628, 369] on div "Outro" at bounding box center [643, 373] width 30 height 18
type input "R$ 0,00"
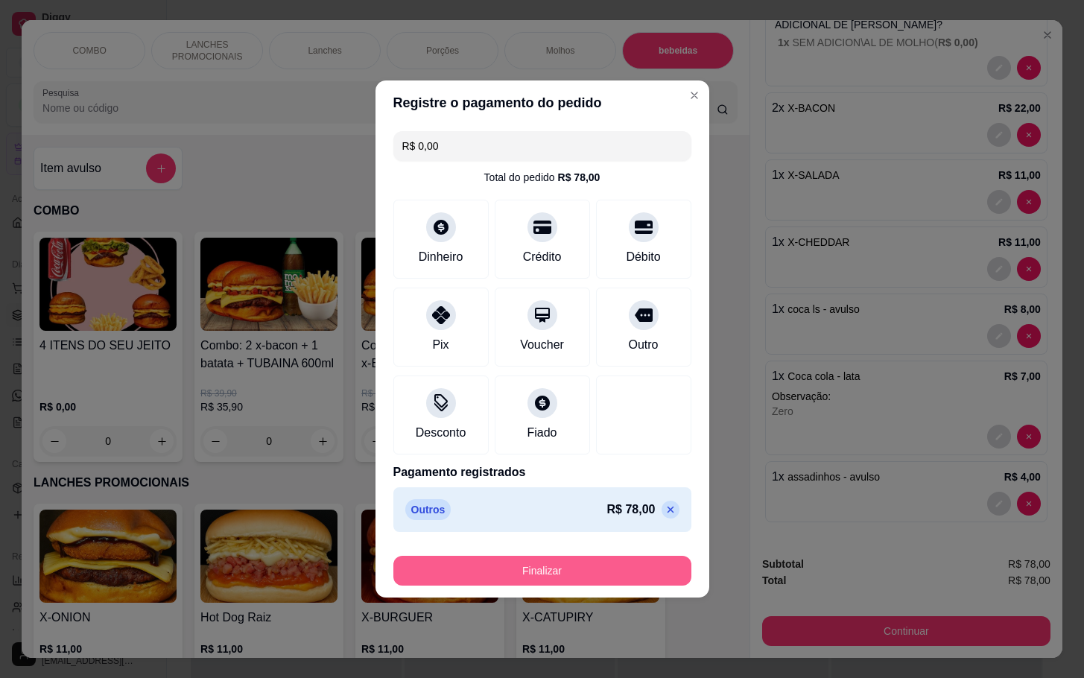
click at [573, 573] on button "Finalizar" at bounding box center [542, 571] width 298 height 30
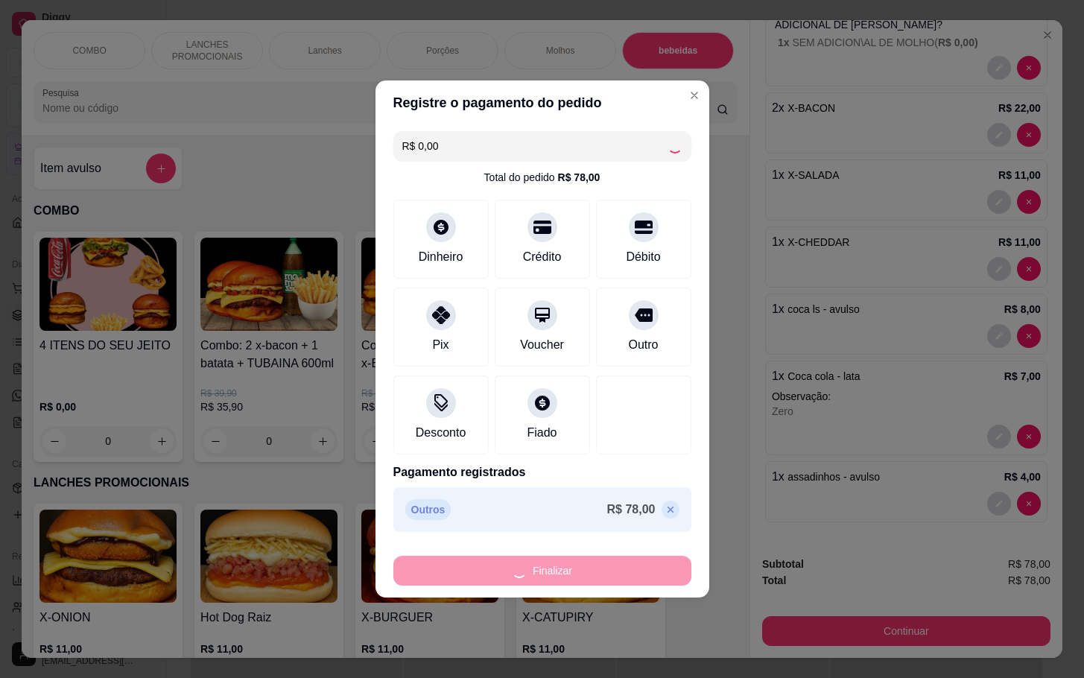
type input "0"
type input "-R$ 78,00"
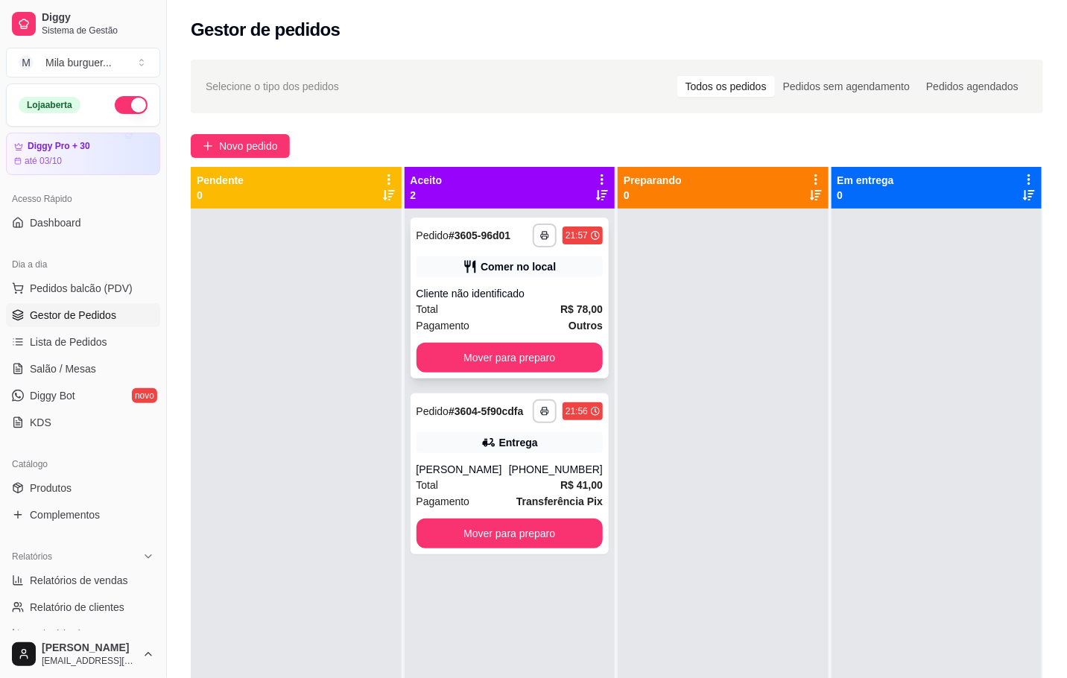
click at [519, 295] on div "Cliente não identificado" at bounding box center [509, 293] width 187 height 15
click at [524, 528] on button "Mover para preparo" at bounding box center [509, 533] width 187 height 30
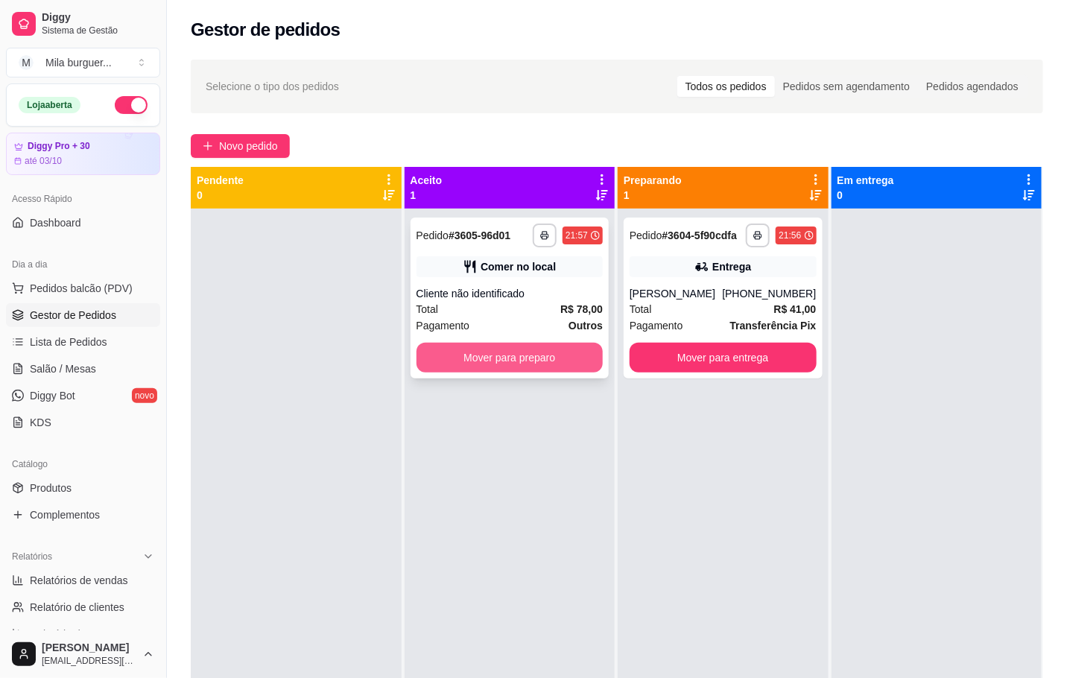
click at [501, 353] on button "Mover para preparo" at bounding box center [509, 358] width 187 height 30
